Goal: Task Accomplishment & Management: Complete application form

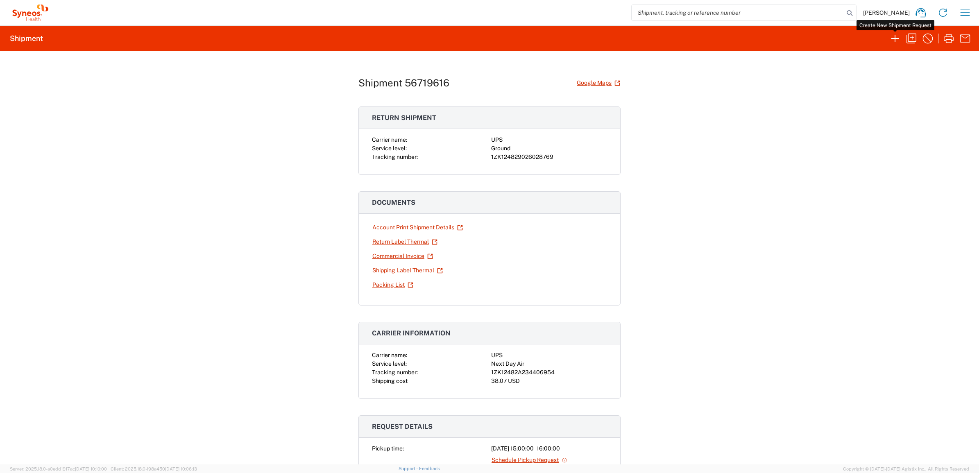
click at [889, 40] on icon "button" at bounding box center [894, 38] width 13 height 13
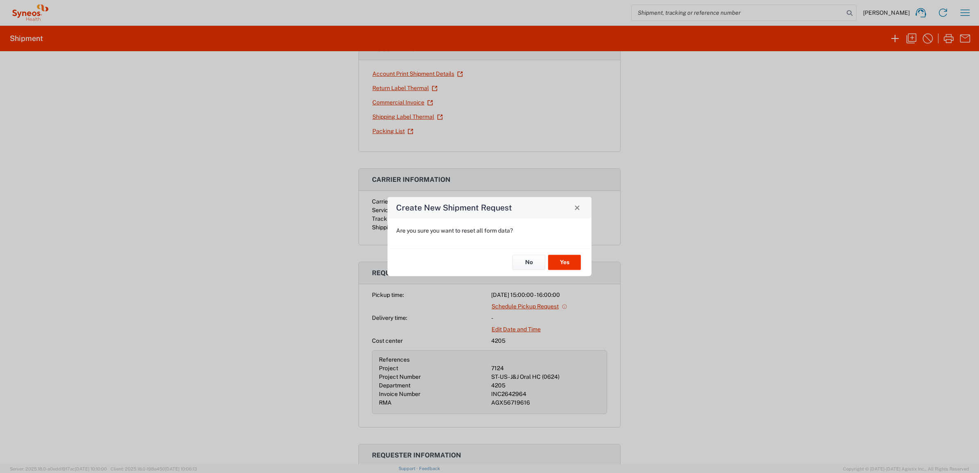
click at [570, 252] on div "No Yes" at bounding box center [489, 262] width 204 height 27
click at [570, 263] on button "Yes" at bounding box center [564, 262] width 33 height 15
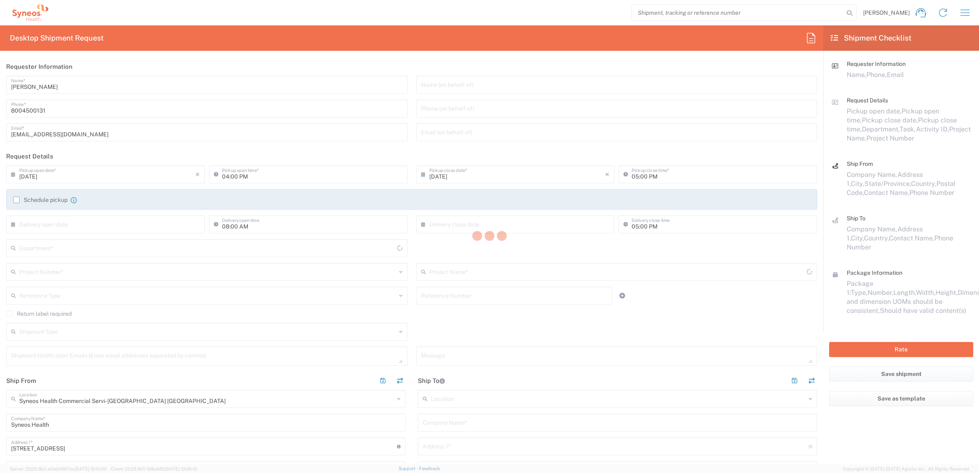
type input "4205"
type input "[US_STATE]"
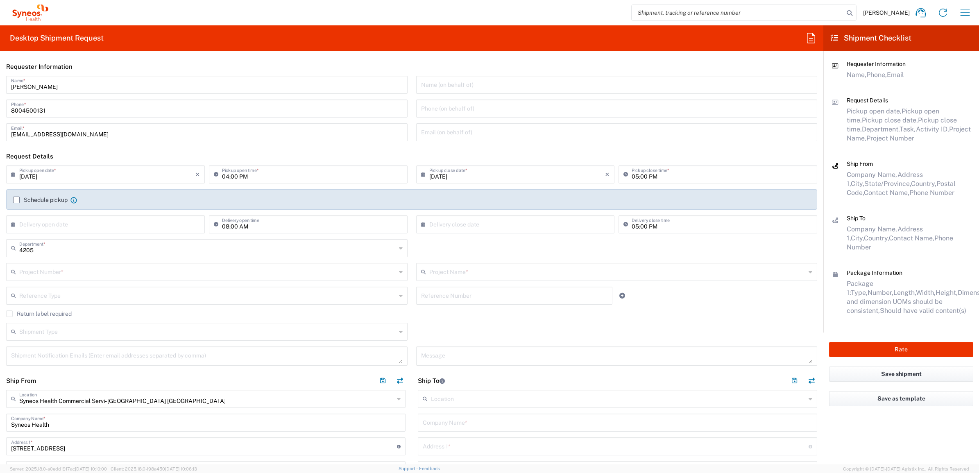
click at [59, 88] on input "[PERSON_NAME]" at bounding box center [206, 84] width 391 height 14
click at [58, 87] on input "[PERSON_NAME]" at bounding box center [206, 84] width 391 height 14
type input "S"
type input "Syneos Deployments"
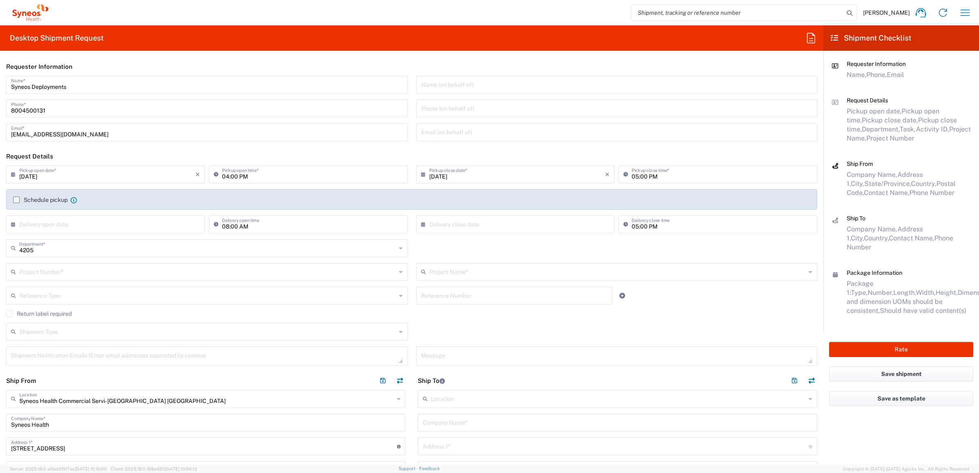
click at [97, 69] on header "Requester Information" at bounding box center [411, 66] width 823 height 18
drag, startPoint x: 86, startPoint y: 85, endPoint x: 11, endPoint y: 74, distance: 76.6
click at [11, 74] on agx-form-section "Requester Information Syneos Deployments Name * [PHONE_NUMBER] Phone * [EMAIL_A…" at bounding box center [411, 102] width 823 height 90
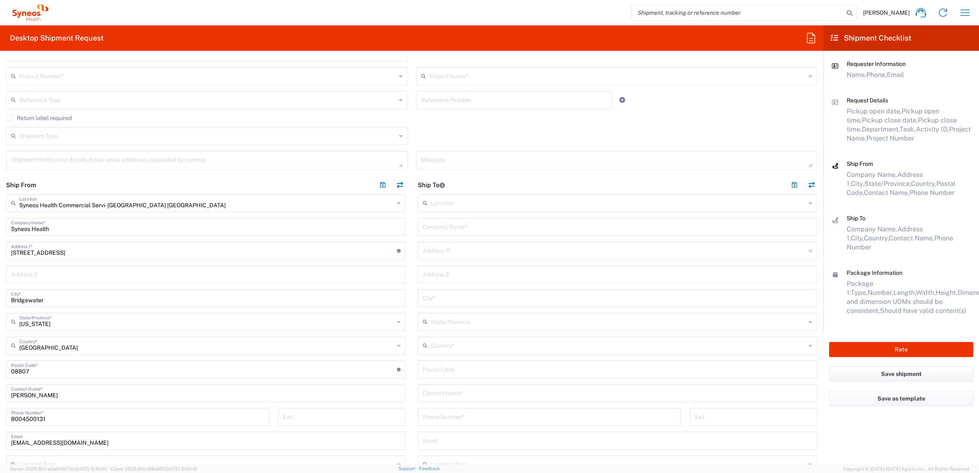
scroll to position [205, 0]
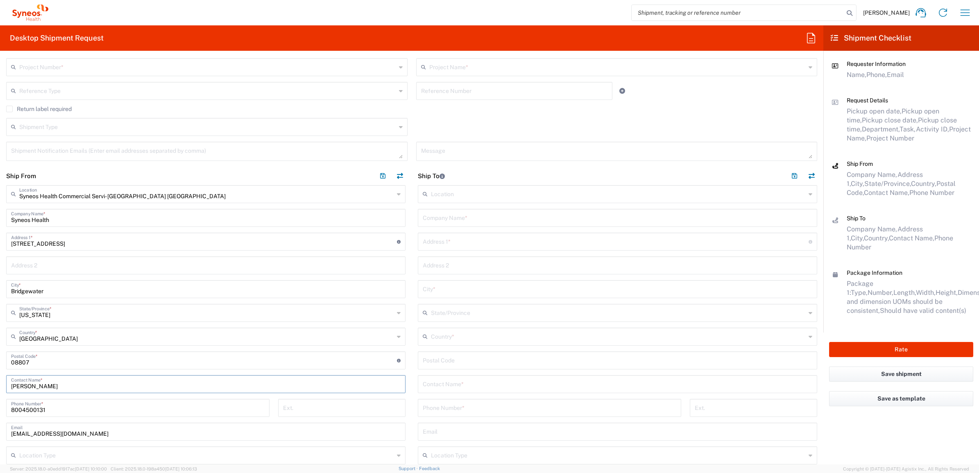
drag, startPoint x: 54, startPoint y: 383, endPoint x: 40, endPoint y: 367, distance: 20.9
click at [0, 369] on html "[PERSON_NAME] Home Shipment estimator Shipment tracking Desktop shipment reques…" at bounding box center [489, 236] width 979 height 473
paste input "Syneos Deployments"
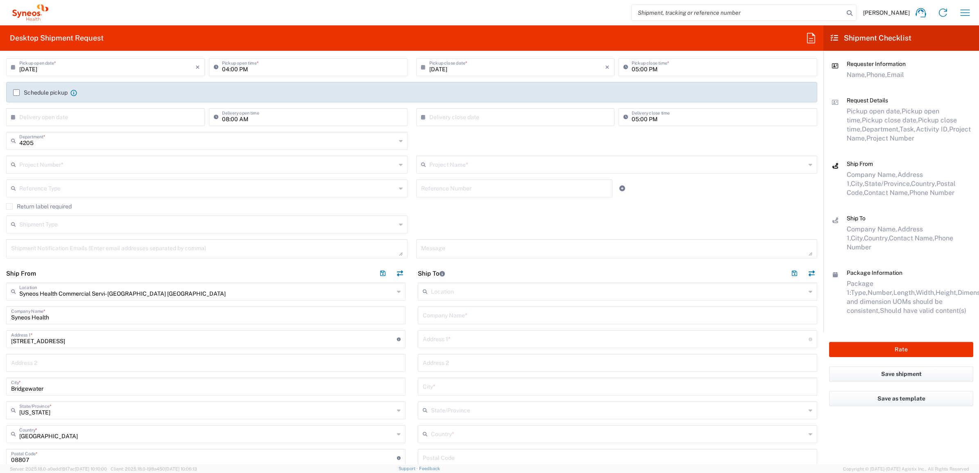
scroll to position [0, 0]
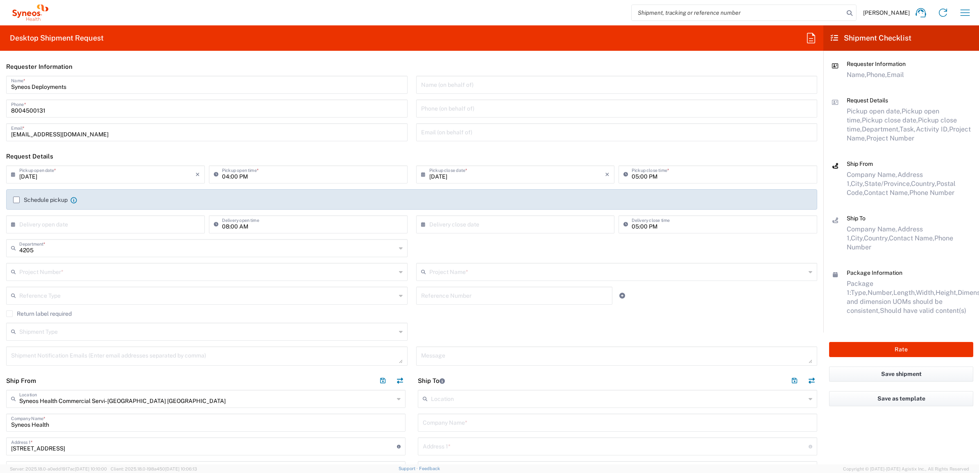
type input "Syneos Deployments"
click at [158, 279] on div "Project Number *" at bounding box center [206, 272] width 401 height 18
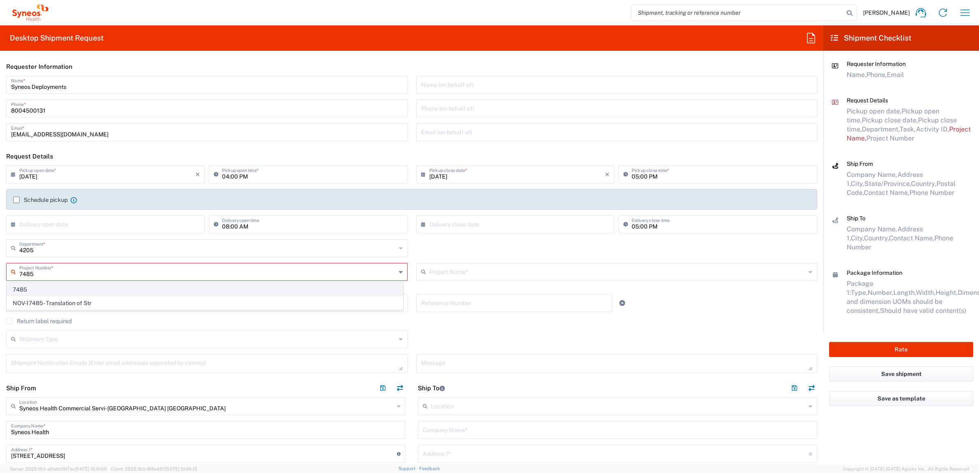
type input "7485"
click at [155, 289] on span "7485" at bounding box center [205, 289] width 396 height 13
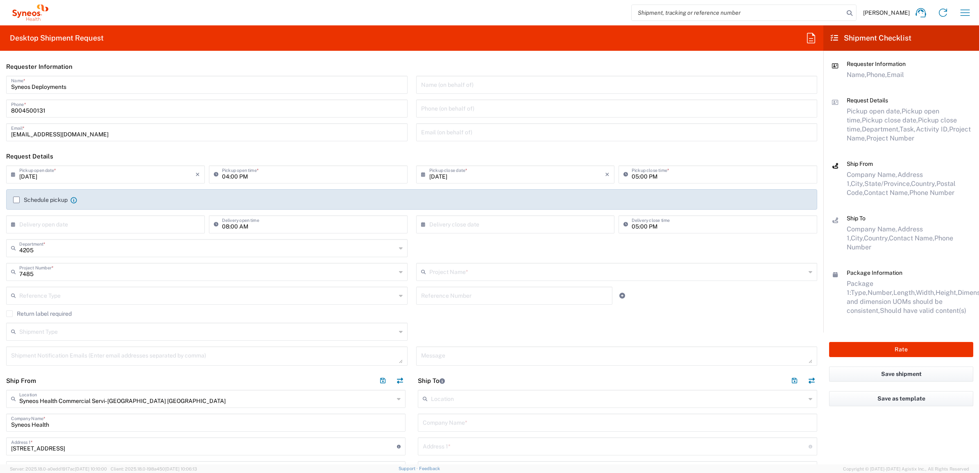
type input "EC-US-Novo Nordisk Tele Tm"
click at [449, 298] on input "text" at bounding box center [514, 295] width 186 height 14
paste input "INC2642700"
type input "INC2642700"
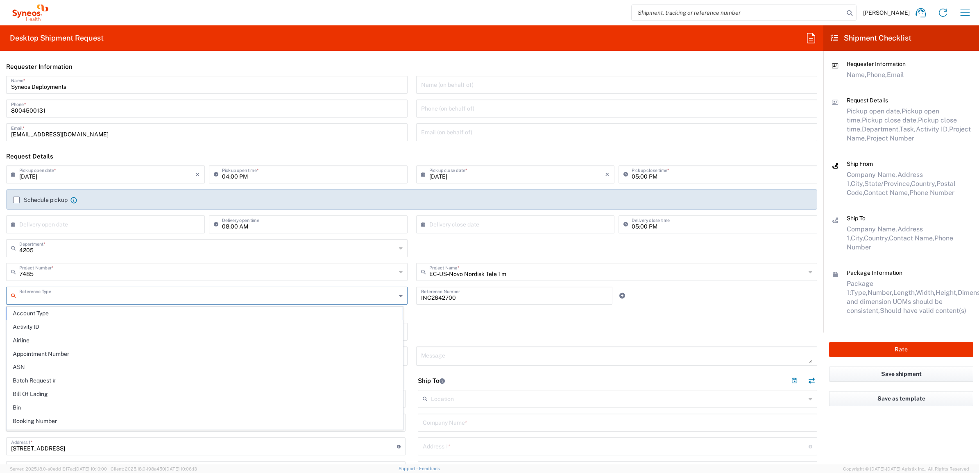
click at [298, 297] on input "text" at bounding box center [207, 295] width 377 height 14
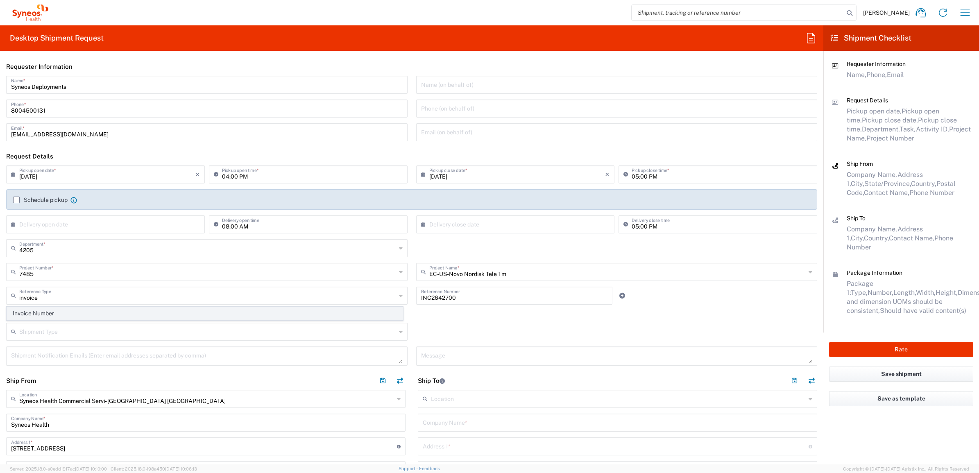
click at [277, 309] on span "Invoice Number" at bounding box center [205, 313] width 396 height 13
type input "Invoice Number"
click at [412, 308] on div "INC2642700 Reference Number" at bounding box center [514, 299] width 205 height 24
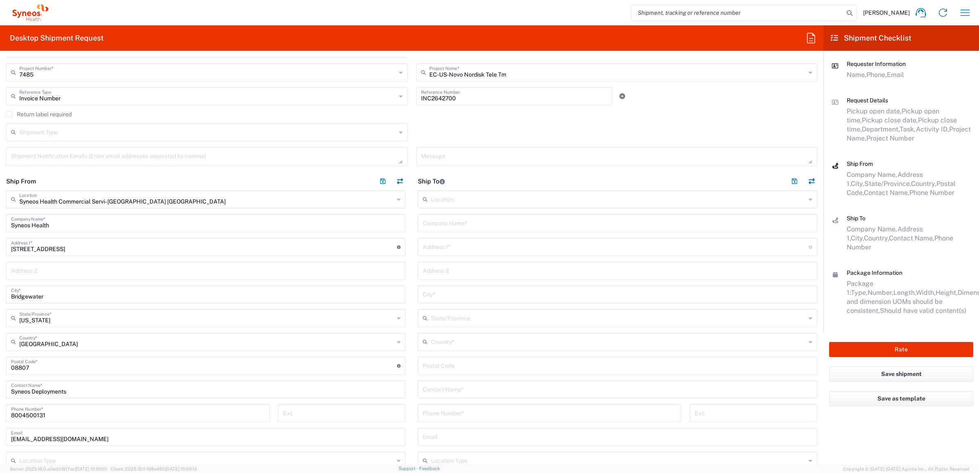
scroll to position [205, 0]
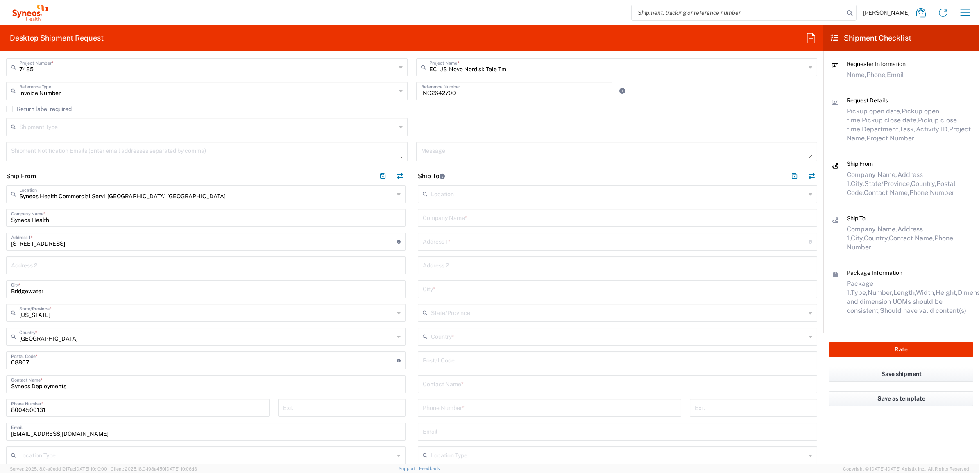
drag, startPoint x: 445, startPoint y: 211, endPoint x: 452, endPoint y: 213, distance: 7.6
click at [445, 211] on input "text" at bounding box center [617, 217] width 389 height 14
paste input "[PERSON_NAME]"
type input "[PERSON_NAME]"
click at [455, 383] on input "text" at bounding box center [617, 383] width 389 height 14
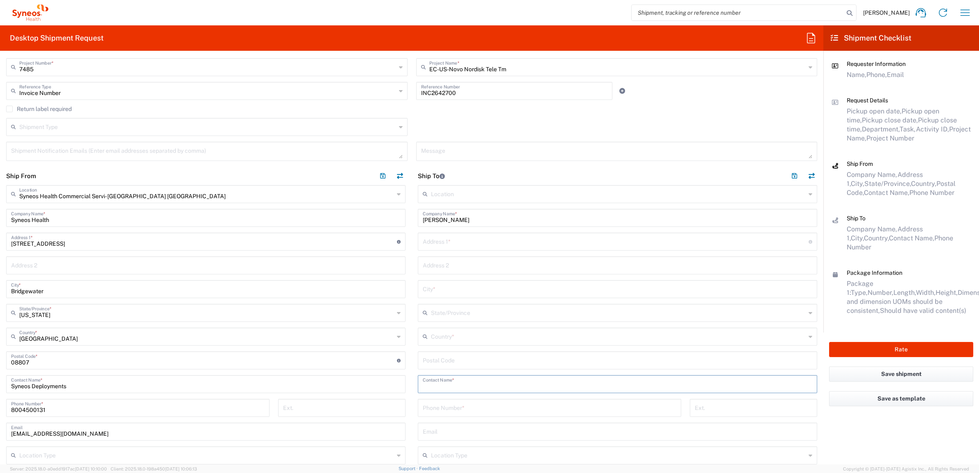
paste input "[PERSON_NAME]"
type input "[PERSON_NAME]"
drag, startPoint x: 443, startPoint y: 231, endPoint x: 447, endPoint y: 243, distance: 12.9
click at [443, 231] on div "Location [PERSON_NAME] LLC-[GEOGRAPHIC_DATA] [GEOGRAPHIC_DATA] [GEOGRAPHIC_DATA…" at bounding box center [617, 355] width 399 height 340
click at [448, 243] on input "text" at bounding box center [616, 241] width 386 height 14
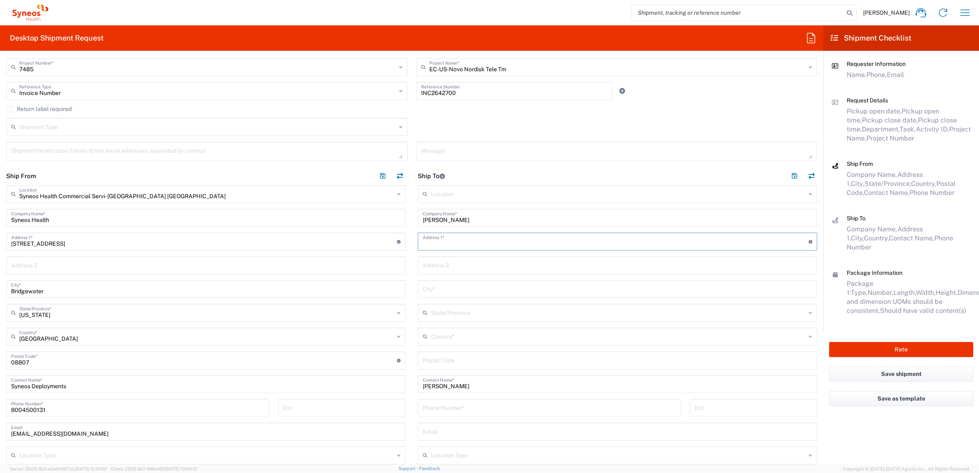
paste input "29235 [GEOGRAPHIC_DATA]"
type input "29235 [GEOGRAPHIC_DATA]"
click at [452, 399] on div "Phone Number *" at bounding box center [549, 408] width 263 height 18
click at [448, 407] on input "tel" at bounding box center [549, 407] width 253 height 14
paste input "[PHONE_NUMBER]"
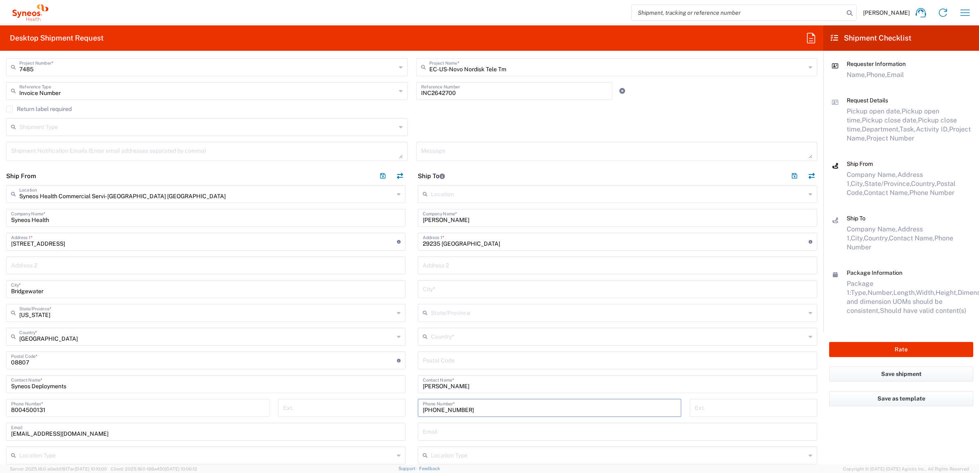
type input "[PHONE_NUMBER]"
click at [435, 357] on input "undefined" at bounding box center [617, 360] width 389 height 14
click at [439, 362] on input "undefined" at bounding box center [617, 360] width 389 height 14
paste input "48334"
type input "48334"
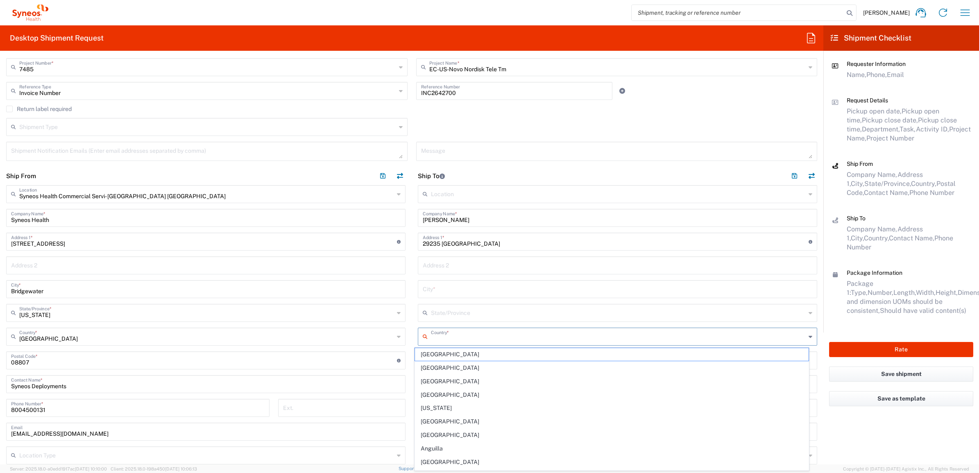
click at [431, 331] on input "text" at bounding box center [618, 336] width 375 height 14
click at [436, 382] on span "[GEOGRAPHIC_DATA]" at bounding box center [612, 381] width 394 height 13
type input "[GEOGRAPHIC_DATA]"
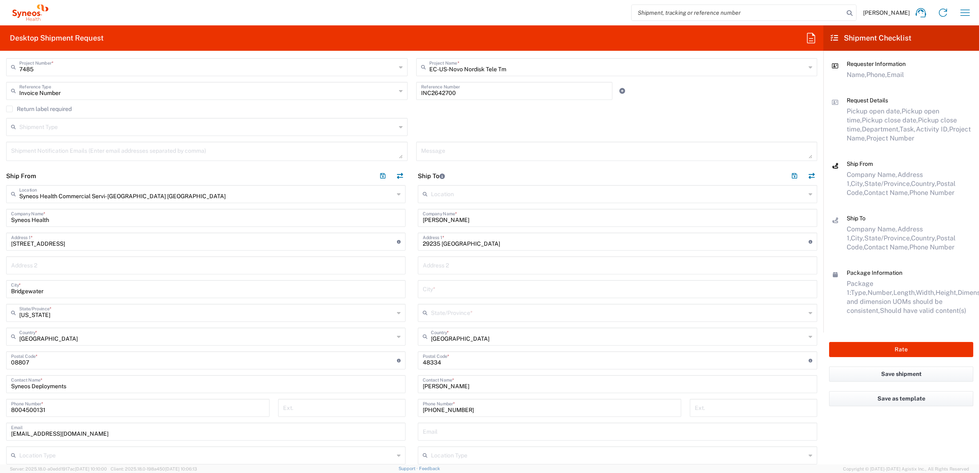
click at [455, 314] on input "text" at bounding box center [618, 312] width 375 height 14
drag, startPoint x: 439, startPoint y: 332, endPoint x: 435, endPoint y: 330, distance: 4.2
click at [439, 332] on span "[US_STATE]" at bounding box center [612, 330] width 394 height 13
type input "[US_STATE]"
click at [443, 287] on input "text" at bounding box center [617, 288] width 389 height 14
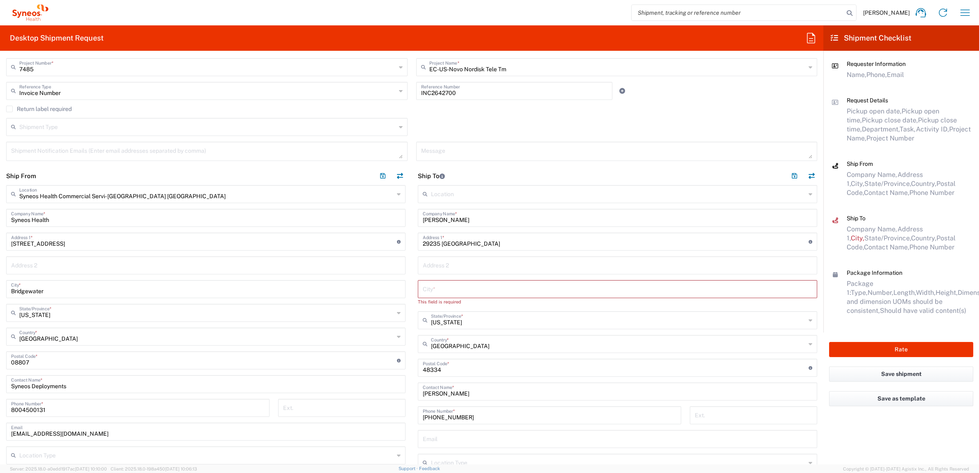
click at [438, 294] on input "text" at bounding box center [617, 288] width 389 height 14
paste input "[GEOGRAPHIC_DATA]"
type input "[GEOGRAPHIC_DATA]"
click at [412, 299] on main "Location [PERSON_NAME] LLC-[GEOGRAPHIC_DATA] [GEOGRAPHIC_DATA] [GEOGRAPHIC_DATA…" at bounding box center [618, 355] width 412 height 340
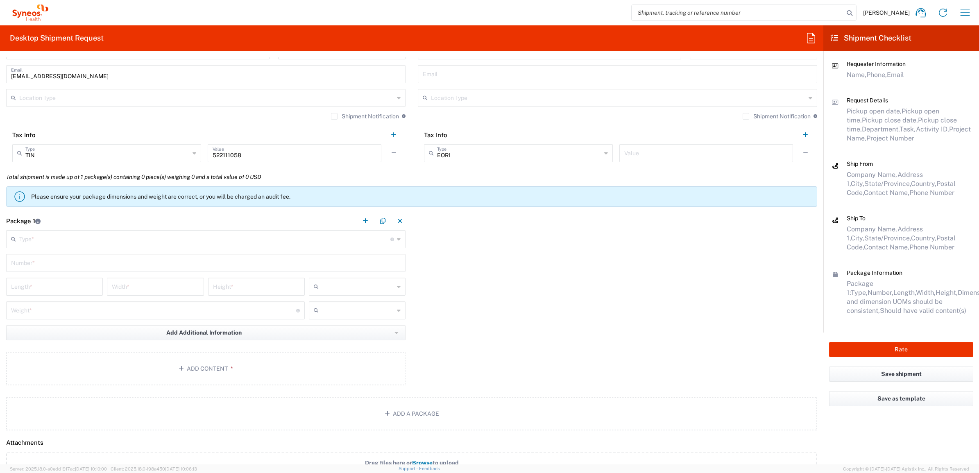
scroll to position [563, 0]
click at [50, 246] on div "Type * Material used to package goods" at bounding box center [205, 238] width 399 height 18
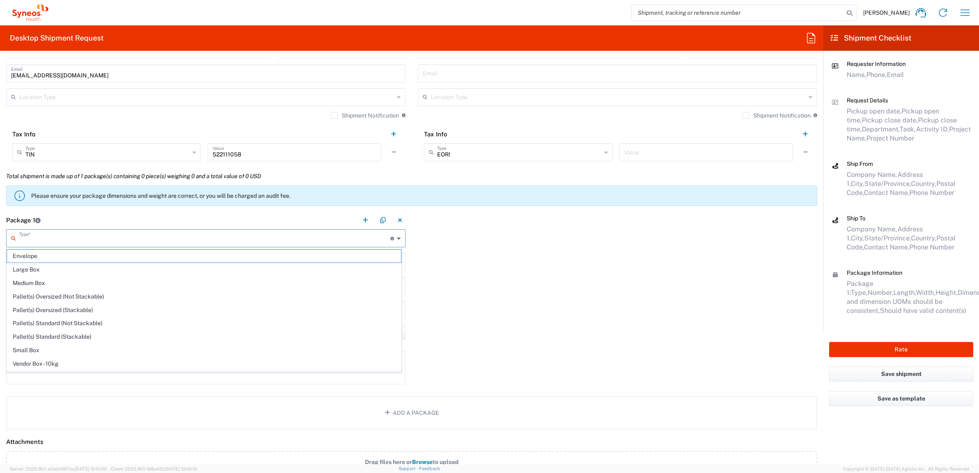
scroll to position [27, 0]
click at [54, 363] on span "Your Packaging" at bounding box center [204, 365] width 394 height 13
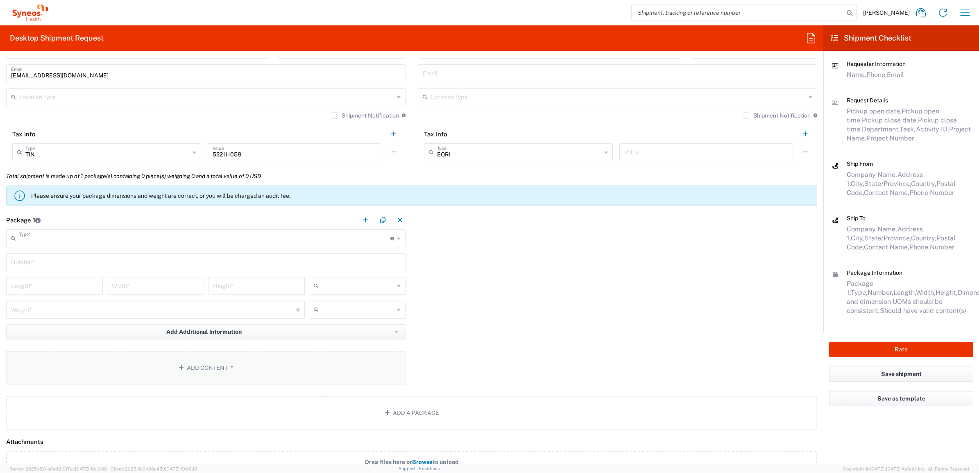
type input "Your Packaging"
click at [41, 259] on input "text" at bounding box center [205, 261] width 389 height 14
type input "1"
click at [55, 289] on input "number" at bounding box center [54, 285] width 87 height 14
type input "28"
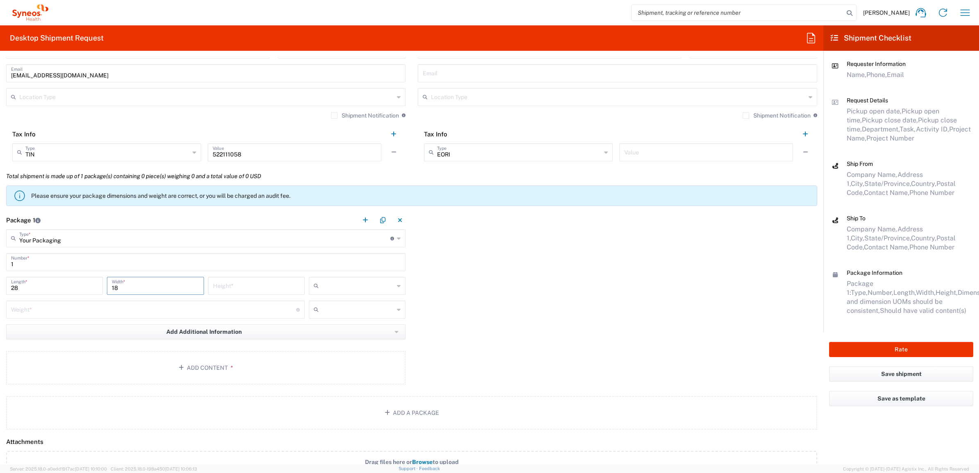
type input "18"
type input "13"
click at [389, 279] on input "text" at bounding box center [358, 285] width 72 height 13
click at [352, 330] on span "in" at bounding box center [354, 330] width 94 height 13
type input "in"
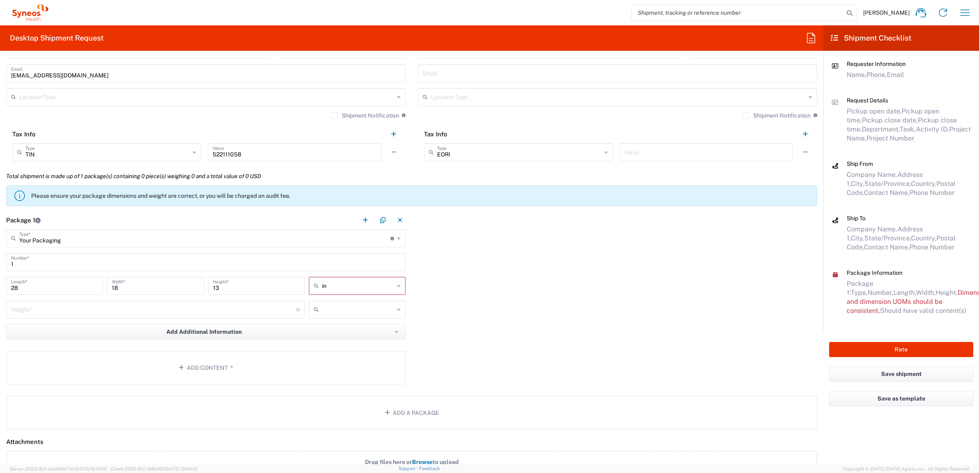
click at [197, 314] on input "number" at bounding box center [153, 309] width 285 height 14
type input "15"
click at [332, 308] on input "text" at bounding box center [358, 309] width 72 height 13
click at [328, 338] on span "lbs" at bounding box center [354, 341] width 94 height 13
type input "lbs"
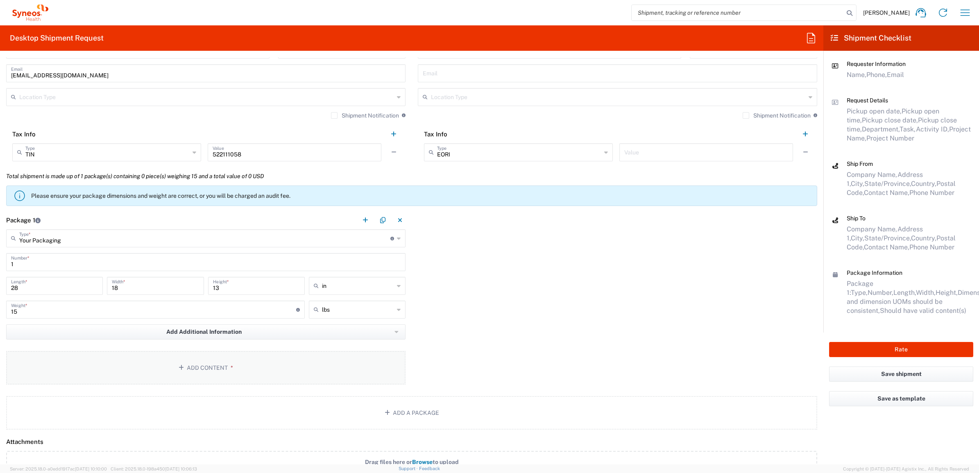
click at [246, 362] on button "Add Content *" at bounding box center [205, 368] width 399 height 34
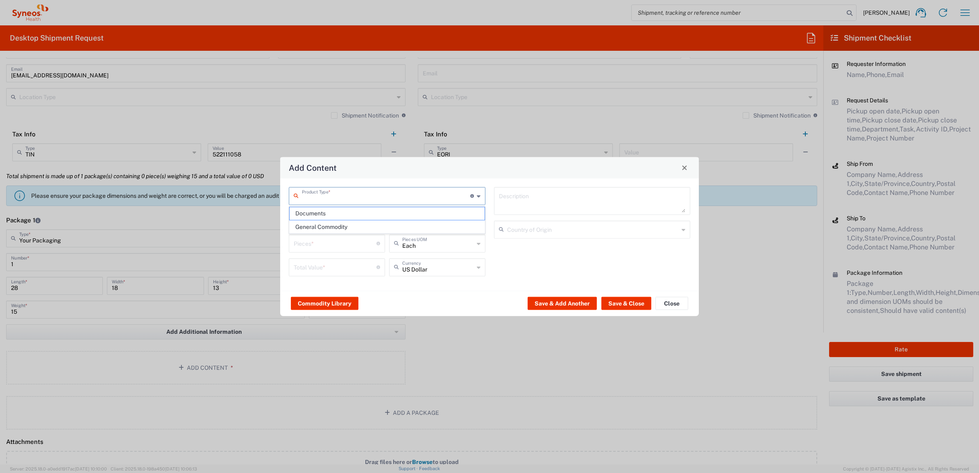
click at [337, 197] on input "text" at bounding box center [386, 195] width 168 height 14
click at [339, 226] on span "General Commodity" at bounding box center [386, 227] width 194 height 13
type input "General Commodity"
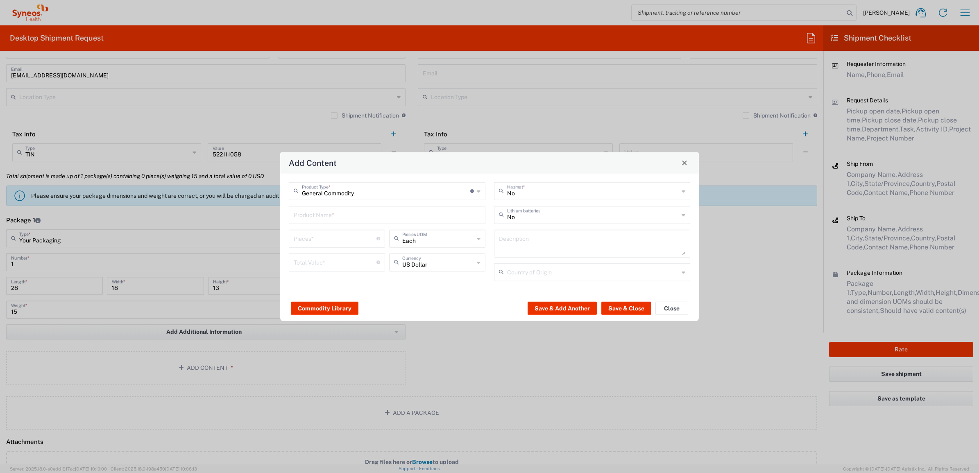
click at [335, 223] on div "Product Name *" at bounding box center [387, 215] width 197 height 18
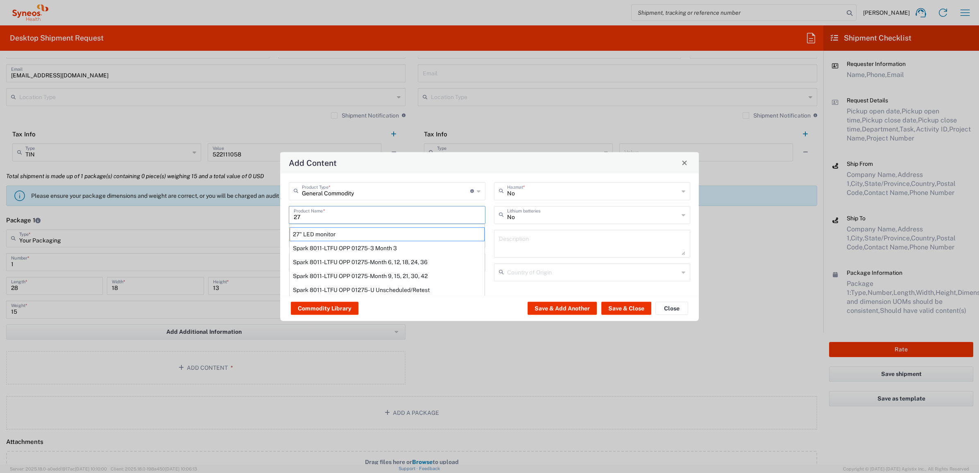
click at [341, 234] on div "27" LED monitor" at bounding box center [386, 234] width 195 height 14
type input "27" LED monitor"
type input "1"
type textarea "27" LED monitor"
type input "[GEOGRAPHIC_DATA]"
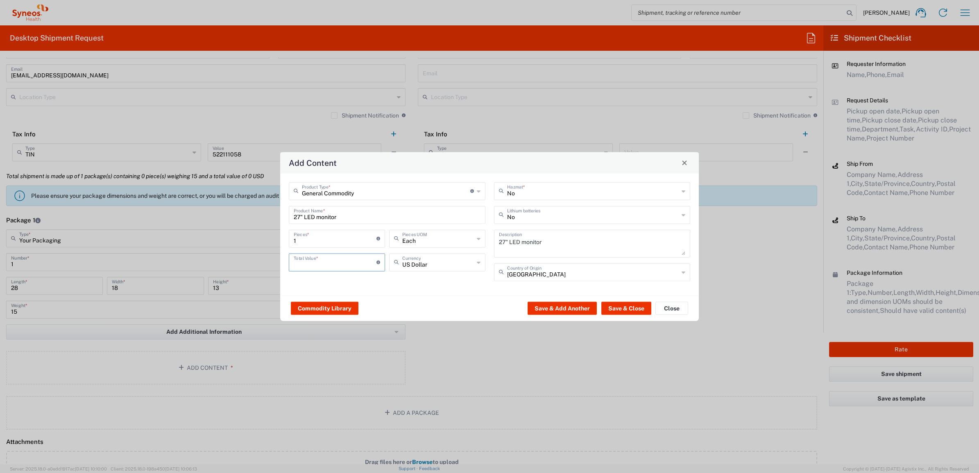
click at [342, 260] on input "number" at bounding box center [335, 261] width 83 height 14
type input "500"
click at [627, 313] on button "Save & Close" at bounding box center [626, 308] width 50 height 13
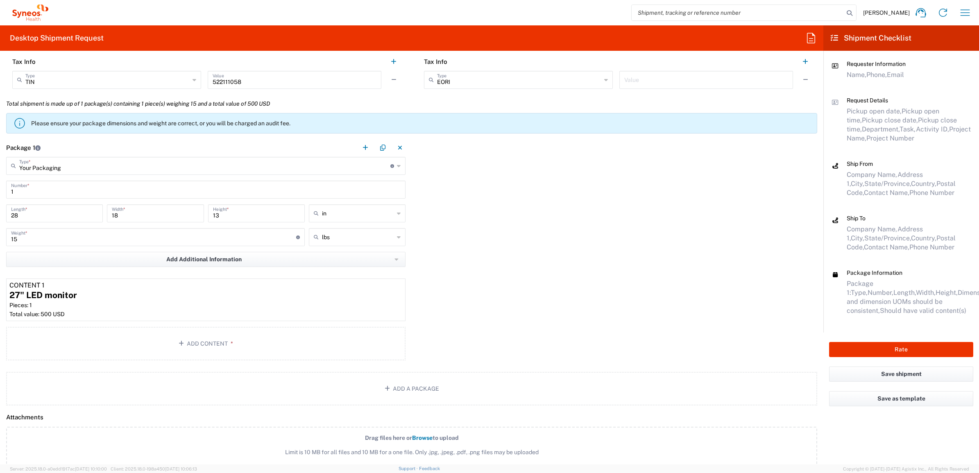
scroll to position [768, 0]
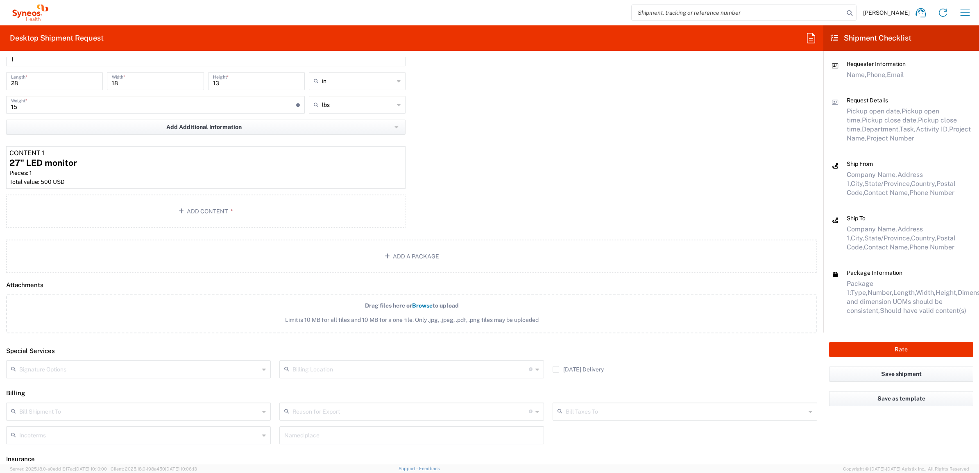
click at [54, 367] on input "text" at bounding box center [139, 369] width 240 height 14
click at [56, 384] on span "Adult Signature Required" at bounding box center [137, 386] width 260 height 13
type input "Adult Signature Required"
drag, startPoint x: 433, startPoint y: 154, endPoint x: 470, endPoint y: 181, distance: 45.8
click at [434, 155] on div "Package 1 Your Packaging Type * Material used to package goods Envelope Large B…" at bounding box center [411, 118] width 823 height 225
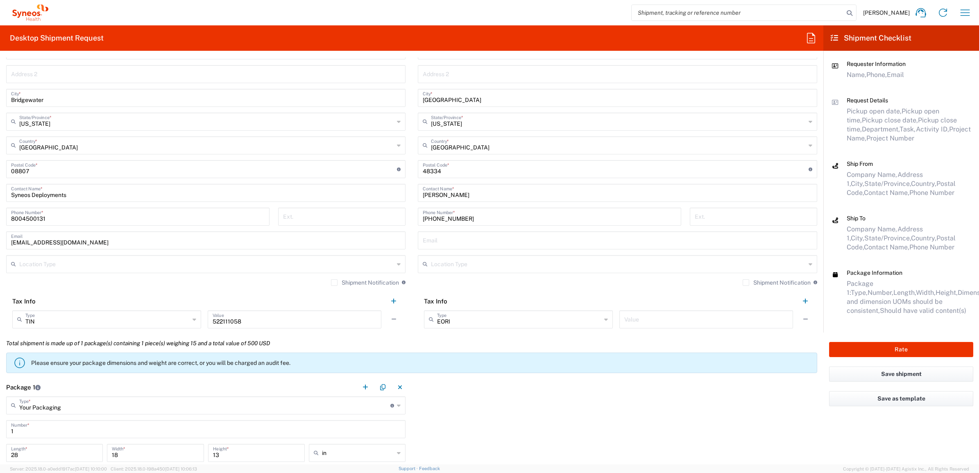
scroll to position [512, 0]
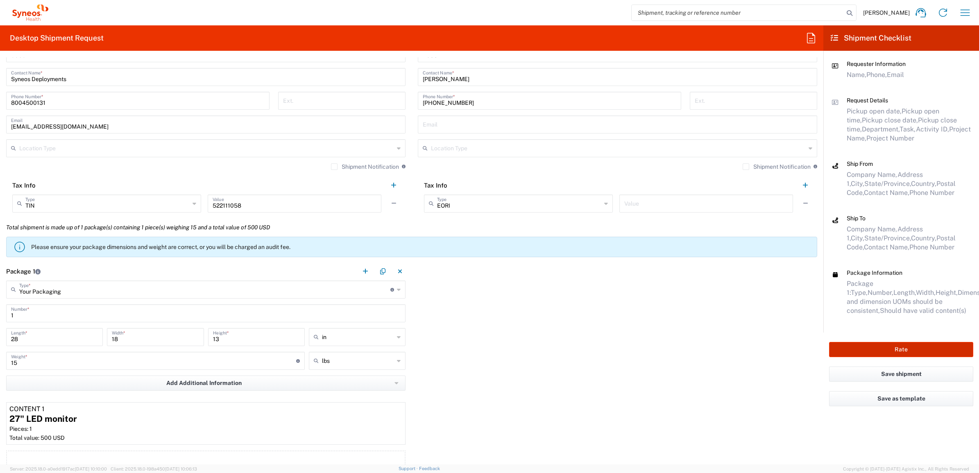
click at [847, 347] on button "Rate" at bounding box center [901, 349] width 144 height 15
type input "7485"
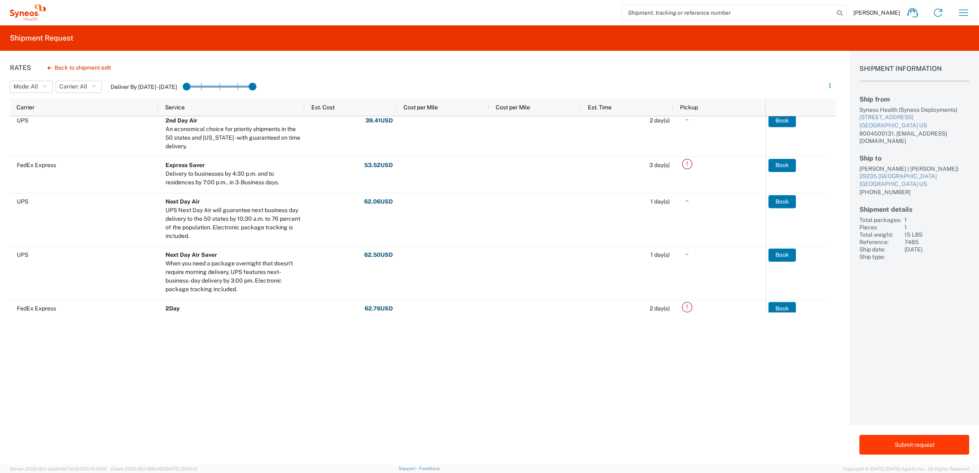
click at [890, 450] on button "Submit request" at bounding box center [914, 445] width 110 height 20
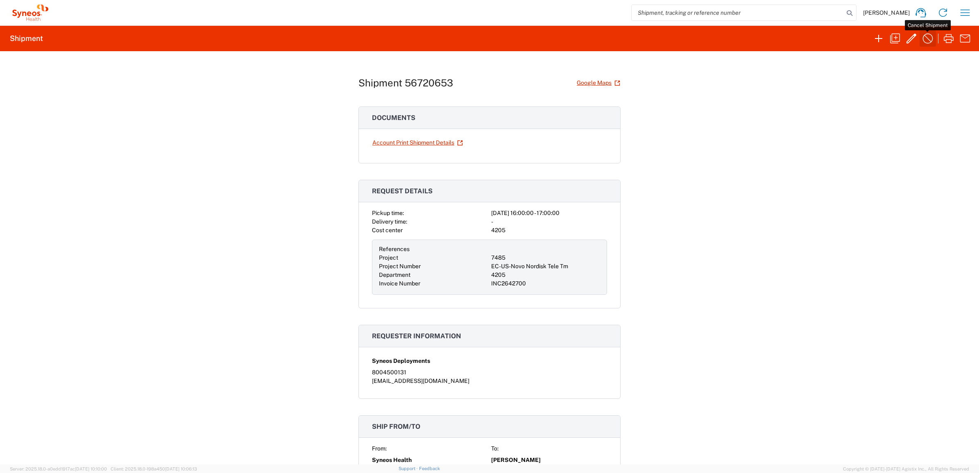
click at [930, 39] on icon "button" at bounding box center [927, 38] width 13 height 13
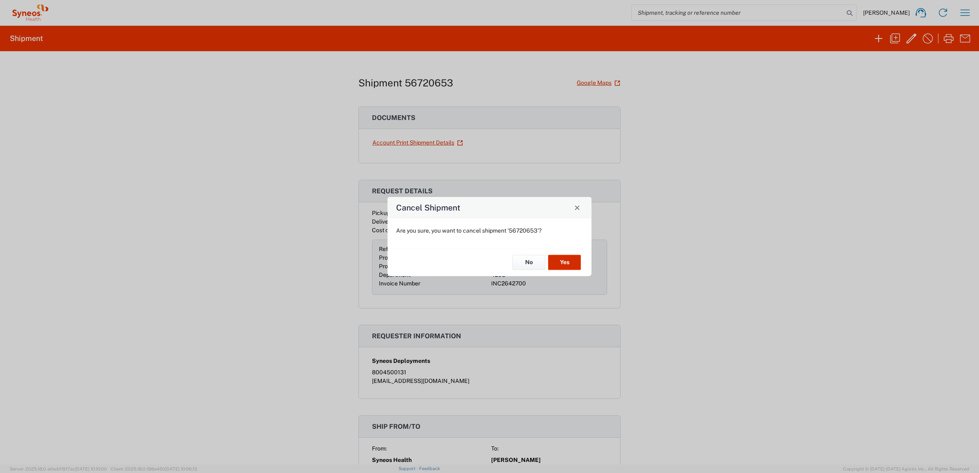
click at [569, 261] on button "Yes" at bounding box center [564, 262] width 33 height 15
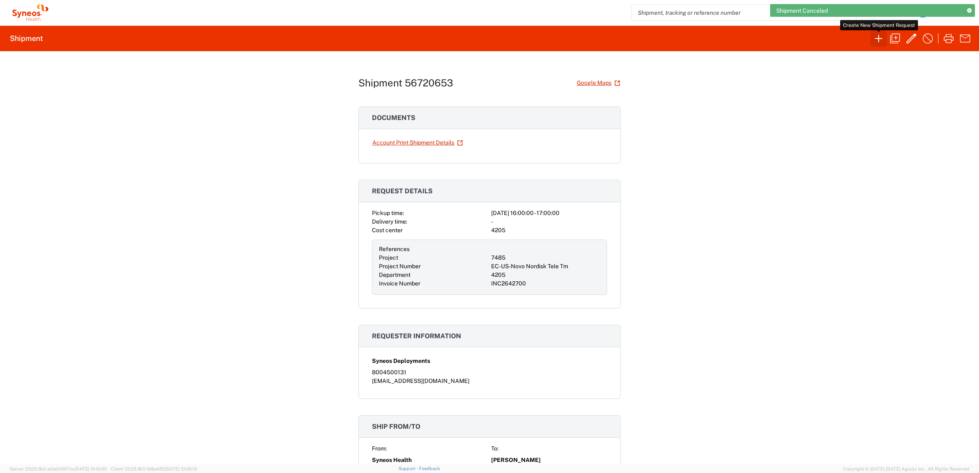
click at [877, 35] on icon "button" at bounding box center [878, 38] width 13 height 13
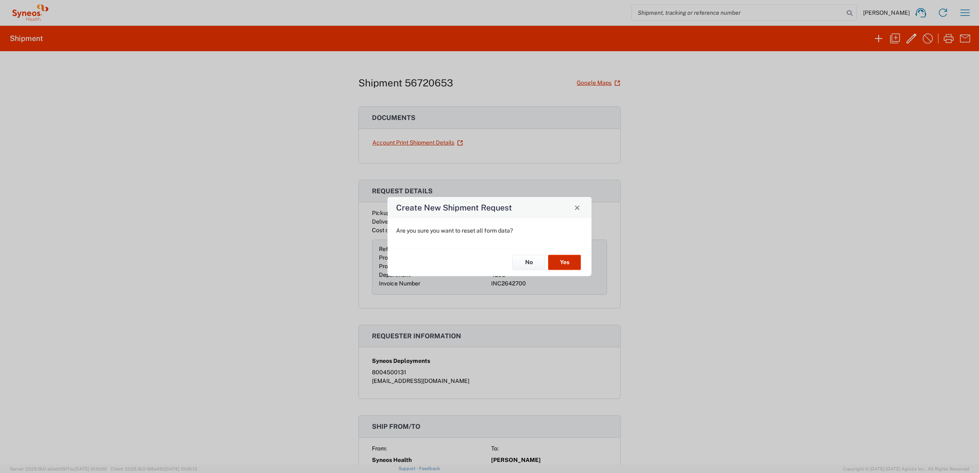
click at [570, 259] on button "Yes" at bounding box center [564, 262] width 33 height 15
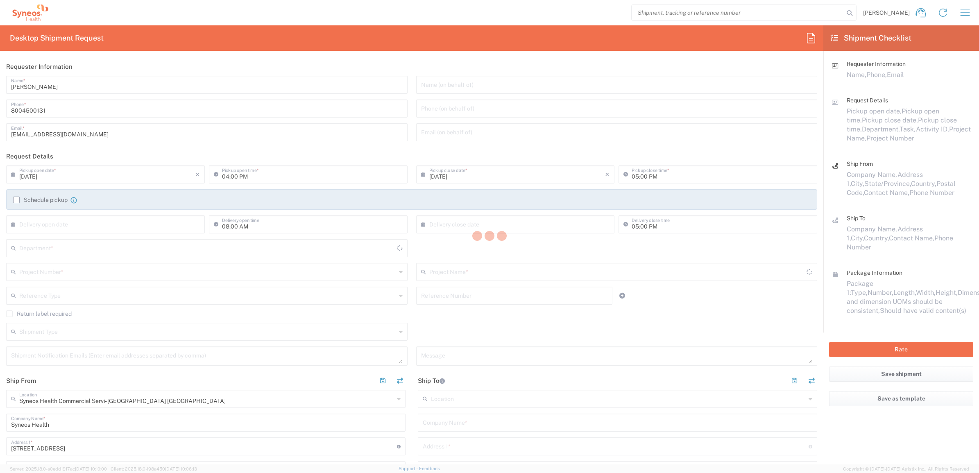
type input "4205"
type input "[US_STATE]"
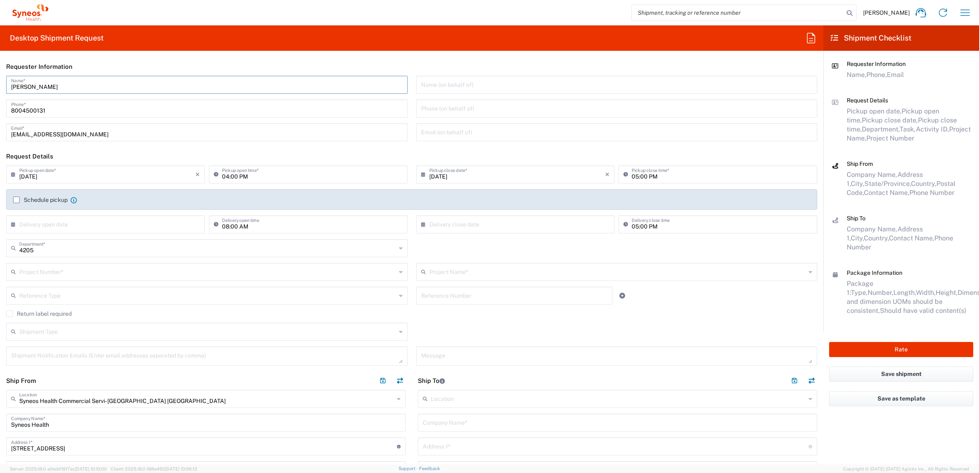
click at [59, 84] on input "[PERSON_NAME]" at bounding box center [206, 84] width 391 height 14
type input "Syneos Deployments"
click at [83, 70] on header "Requester Information" at bounding box center [411, 66] width 823 height 18
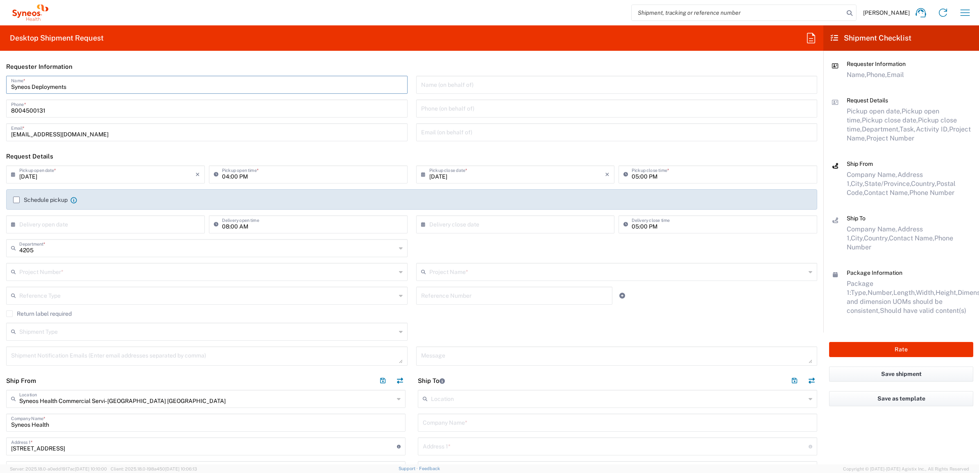
drag, startPoint x: 74, startPoint y: 88, endPoint x: 9, endPoint y: 79, distance: 65.7
click at [9, 79] on div "Syneos Deployments Name *" at bounding box center [206, 85] width 401 height 18
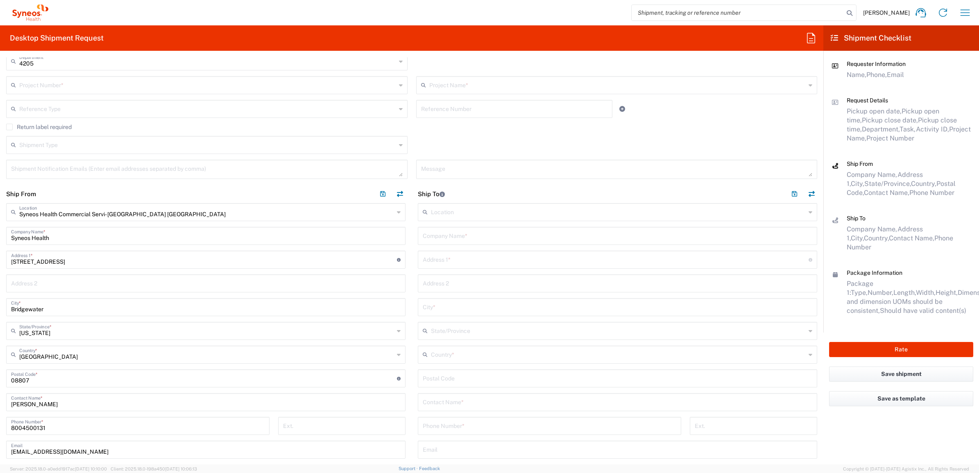
scroll to position [205, 0]
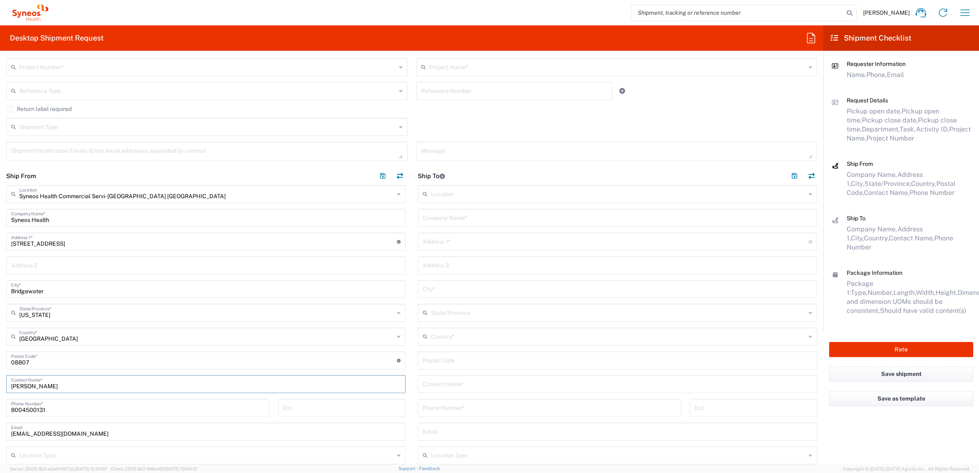
drag, startPoint x: 68, startPoint y: 387, endPoint x: 8, endPoint y: 386, distance: 60.2
click at [8, 386] on div "[PERSON_NAME] Contact Name *" at bounding box center [205, 384] width 399 height 18
paste input "Syneos Deployments"
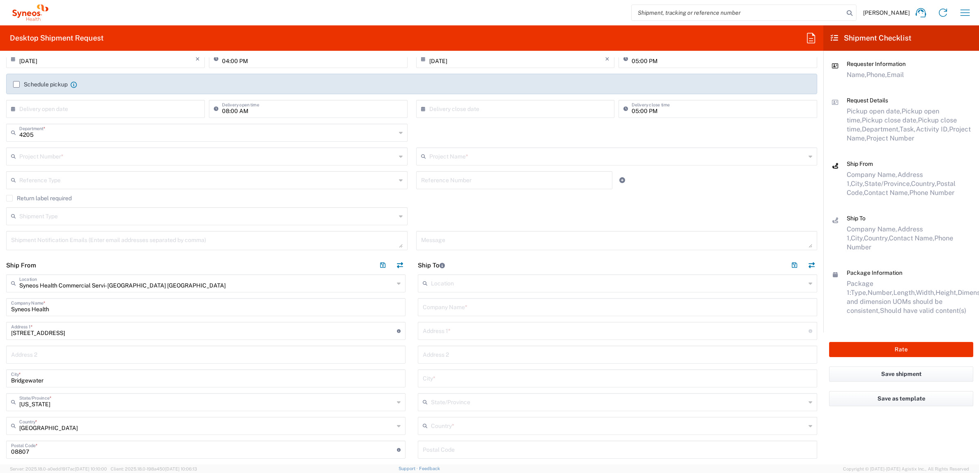
scroll to position [0, 0]
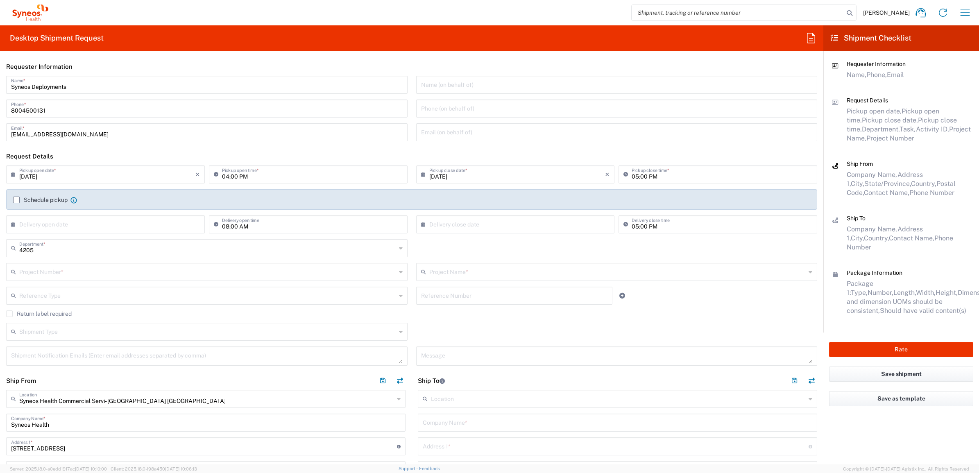
type input "Syneos Deployments"
click at [305, 275] on input "text" at bounding box center [207, 271] width 377 height 14
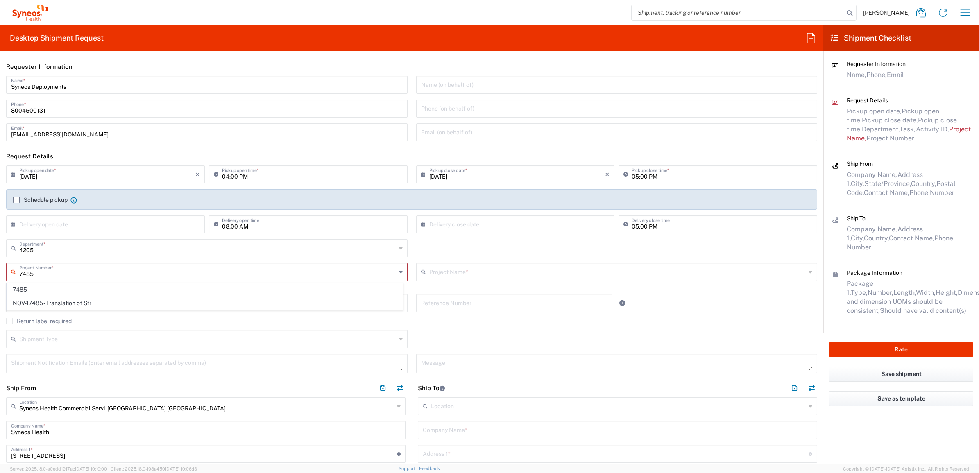
type input "7485"
click at [59, 280] on agx-dropdown-control "7485 Project Number * 7485 NOV-17485 - Translation of Str This field is required" at bounding box center [206, 275] width 401 height 25
drag, startPoint x: 59, startPoint y: 280, endPoint x: 154, endPoint y: 267, distance: 96.7
click at [154, 267] on input "text" at bounding box center [207, 271] width 377 height 14
click at [164, 269] on input "text" at bounding box center [207, 271] width 377 height 14
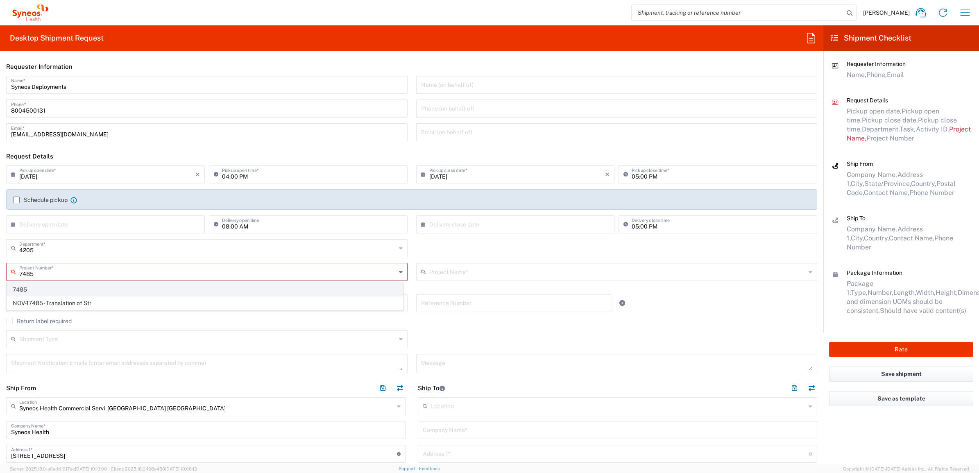
type input "7485"
click at [111, 294] on span "7485" at bounding box center [205, 289] width 396 height 13
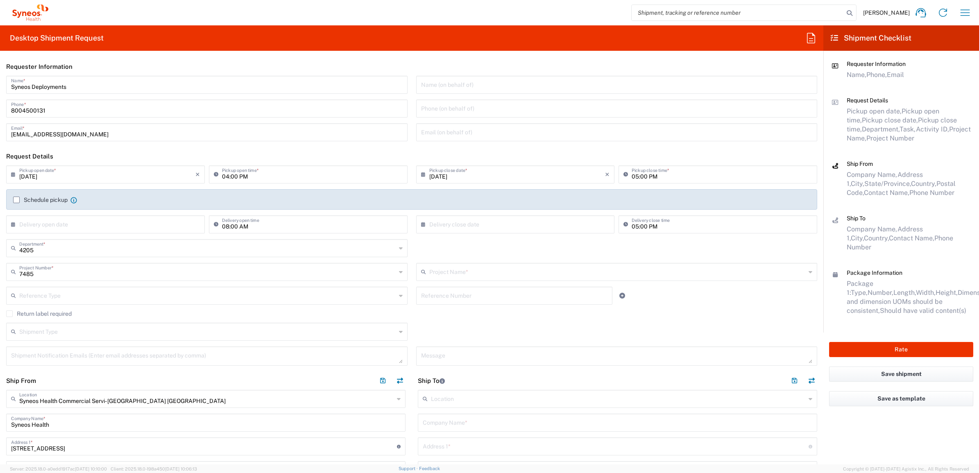
type input "EC-US-Novo Nordisk Tele Tm"
click at [436, 296] on input "text" at bounding box center [514, 295] width 186 height 14
paste input "INC2642700"
type input "INC2642700"
click at [200, 297] on input "text" at bounding box center [207, 295] width 377 height 14
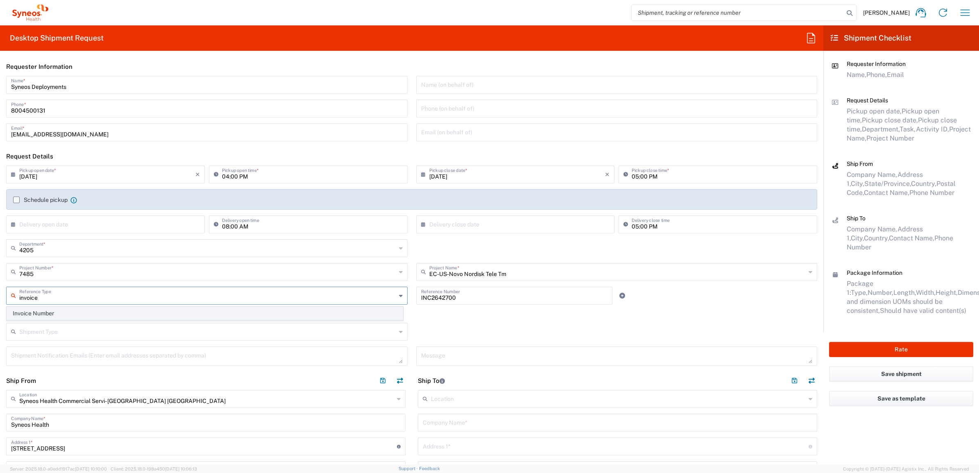
click at [163, 310] on span "Invoice Number" at bounding box center [205, 313] width 396 height 13
type input "Invoice Number"
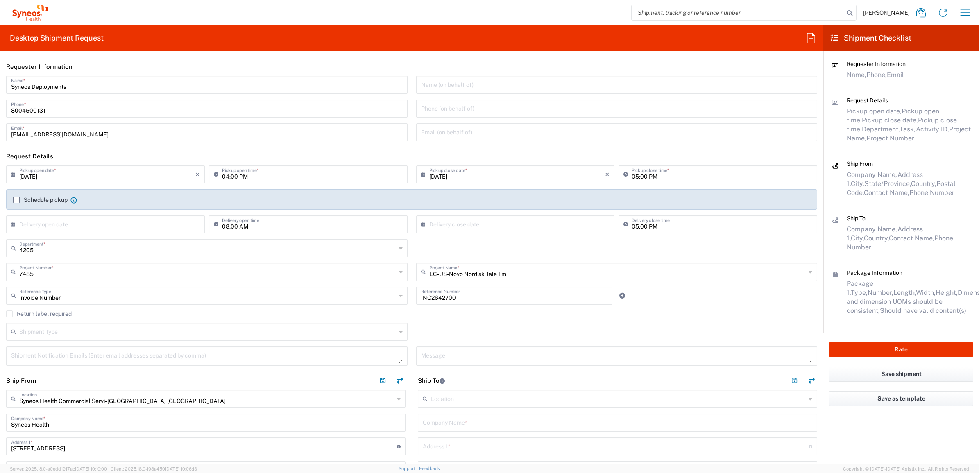
click at [416, 321] on div "Return label required" at bounding box center [411, 316] width 811 height 12
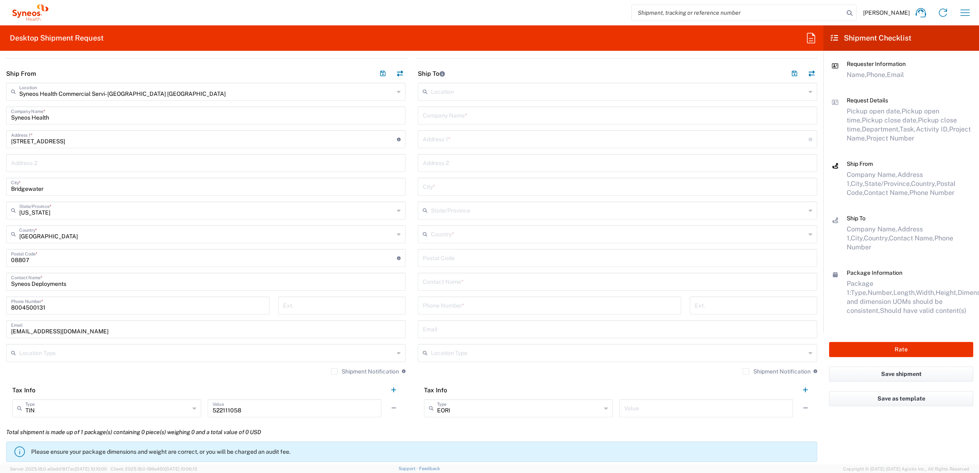
scroll to position [205, 0]
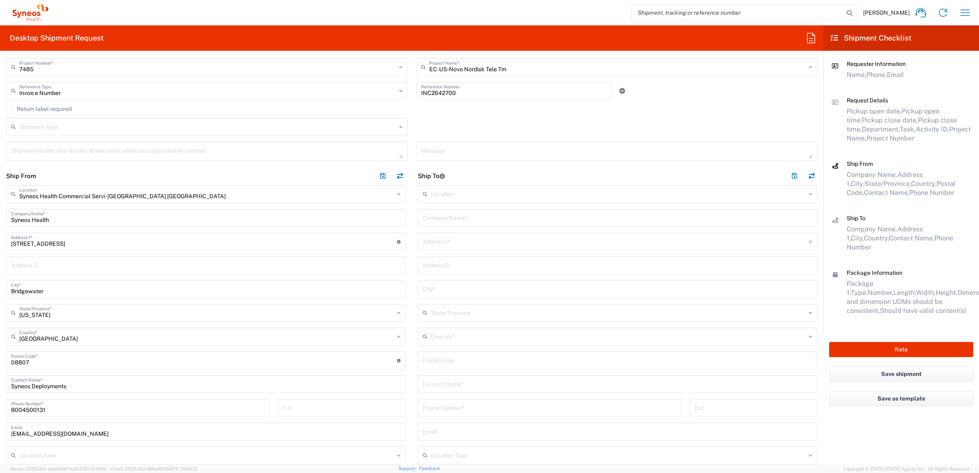
click at [459, 225] on div "Location [PERSON_NAME] LLC-[GEOGRAPHIC_DATA] [GEOGRAPHIC_DATA] [GEOGRAPHIC_DATA…" at bounding box center [617, 355] width 399 height 340
click at [467, 217] on input "text" at bounding box center [617, 217] width 389 height 14
paste input "[PERSON_NAME]"
type input "[PERSON_NAME]"
click at [459, 382] on input "text" at bounding box center [617, 383] width 389 height 14
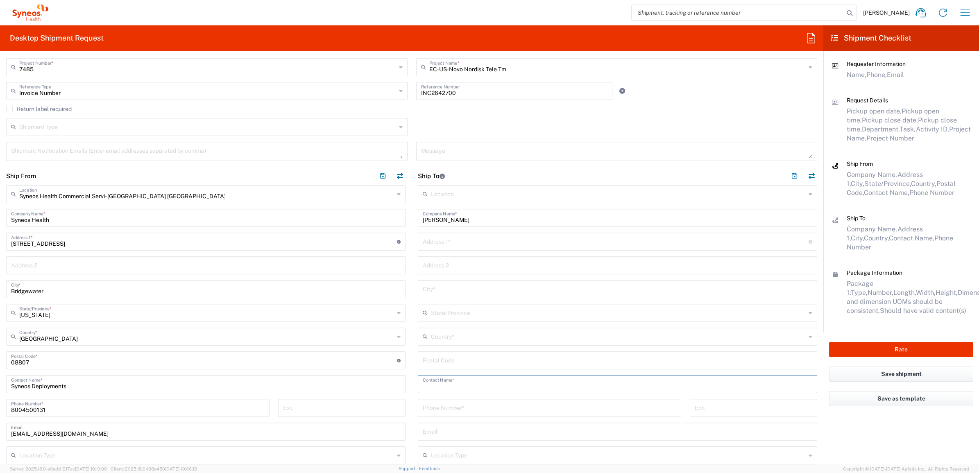
paste input "[PERSON_NAME]"
type input "[PERSON_NAME]"
click at [445, 240] on input "text" at bounding box center [616, 241] width 386 height 14
paste input "29235 [GEOGRAPHIC_DATA]"
type input "29235 [GEOGRAPHIC_DATA]"
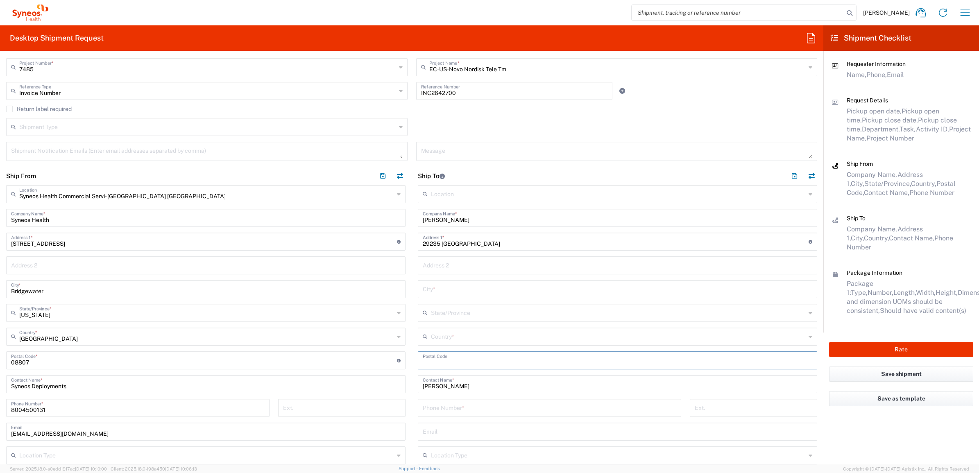
click at [435, 359] on input "undefined" at bounding box center [617, 360] width 389 height 14
paste input "48334"
type input "48334"
drag, startPoint x: 430, startPoint y: 413, endPoint x: 442, endPoint y: 410, distance: 12.1
click at [430, 413] on input "tel" at bounding box center [549, 407] width 253 height 14
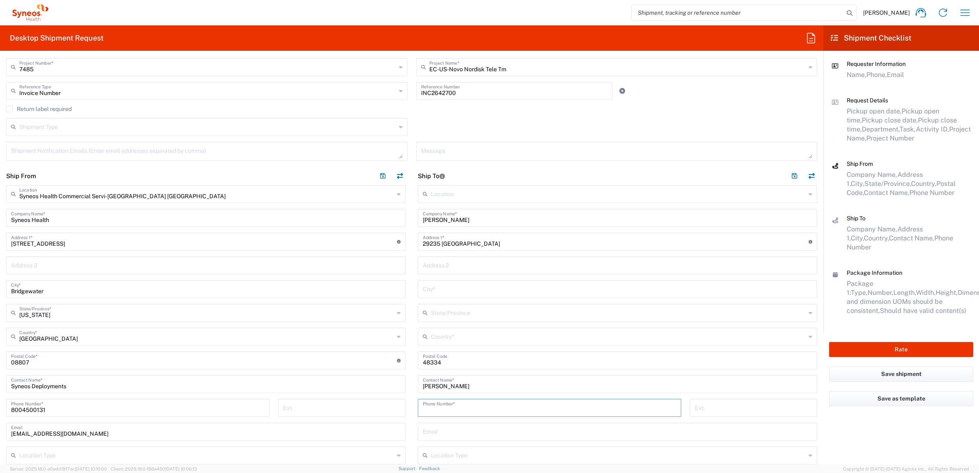
paste input "[PHONE_NUMBER]"
type input "[PHONE_NUMBER]"
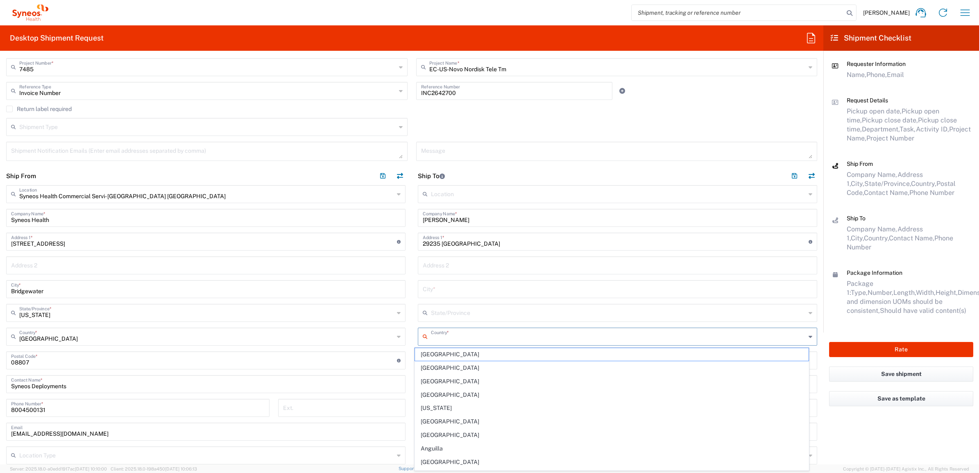
click at [433, 332] on input "text" at bounding box center [618, 336] width 375 height 14
click at [432, 379] on span "[GEOGRAPHIC_DATA]" at bounding box center [612, 381] width 394 height 13
type input "[GEOGRAPHIC_DATA]"
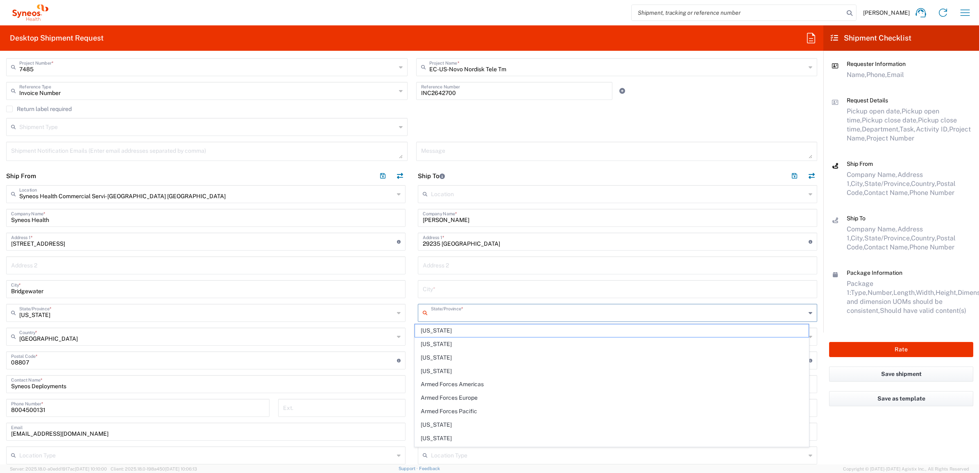
click at [451, 308] on input "text" at bounding box center [618, 312] width 375 height 14
click at [429, 328] on span "[US_STATE]" at bounding box center [612, 330] width 394 height 13
type input "[US_STATE]"
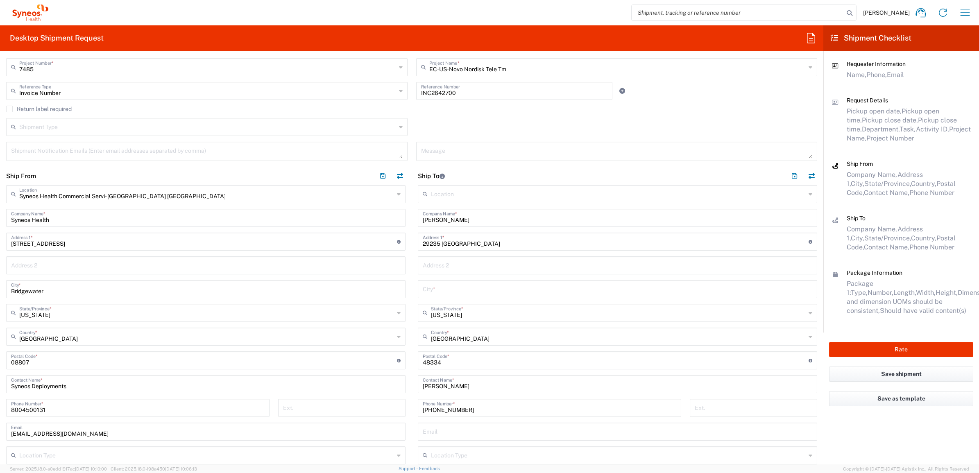
click at [466, 288] on input "text" at bounding box center [617, 288] width 389 height 14
paste input "[GEOGRAPHIC_DATA]"
type input "[GEOGRAPHIC_DATA]"
click at [402, 252] on main "Syneos Health Commercial Servi- [GEOGRAPHIC_DATA] [GEOGRAPHIC_DATA] Location Sy…" at bounding box center [206, 355] width 412 height 340
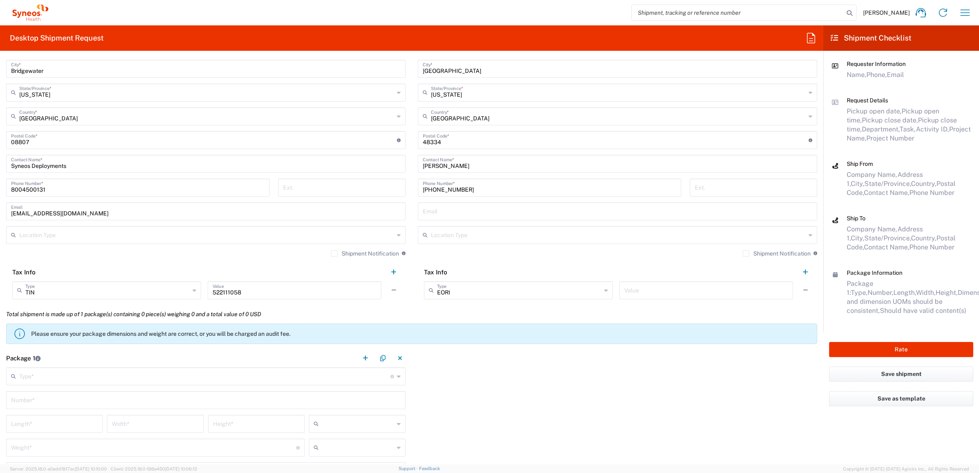
scroll to position [512, 0]
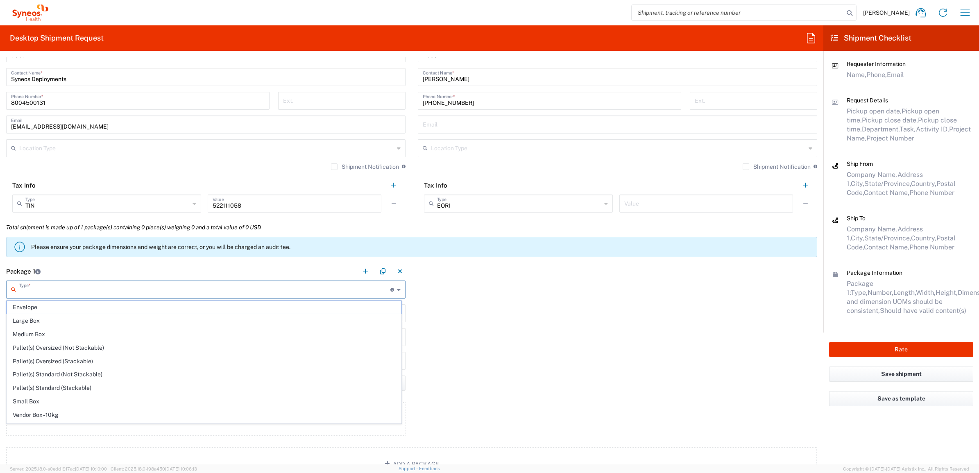
click at [45, 287] on input "text" at bounding box center [204, 289] width 371 height 14
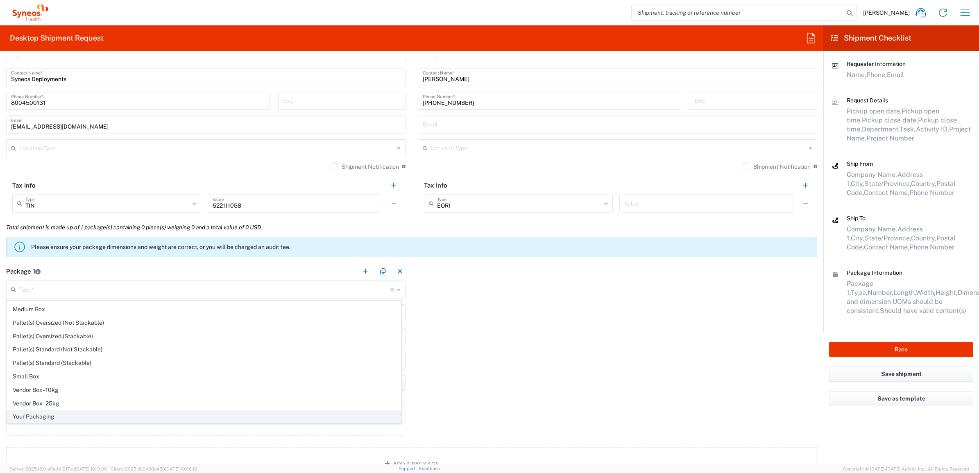
click at [50, 413] on span "Your Packaging" at bounding box center [204, 416] width 394 height 13
type input "Your Packaging"
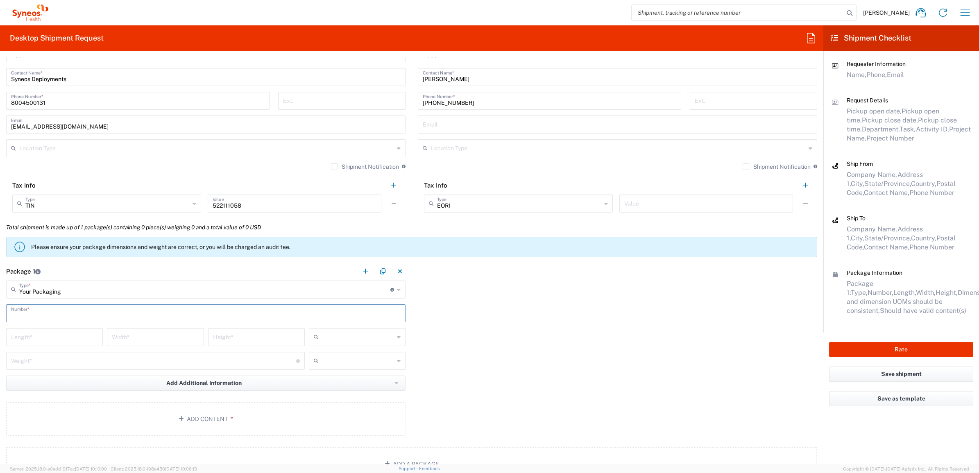
click at [57, 314] on input "text" at bounding box center [205, 312] width 389 height 14
type input "1"
click at [54, 342] on input "number" at bounding box center [54, 336] width 87 height 14
type input "28"
type input "18"
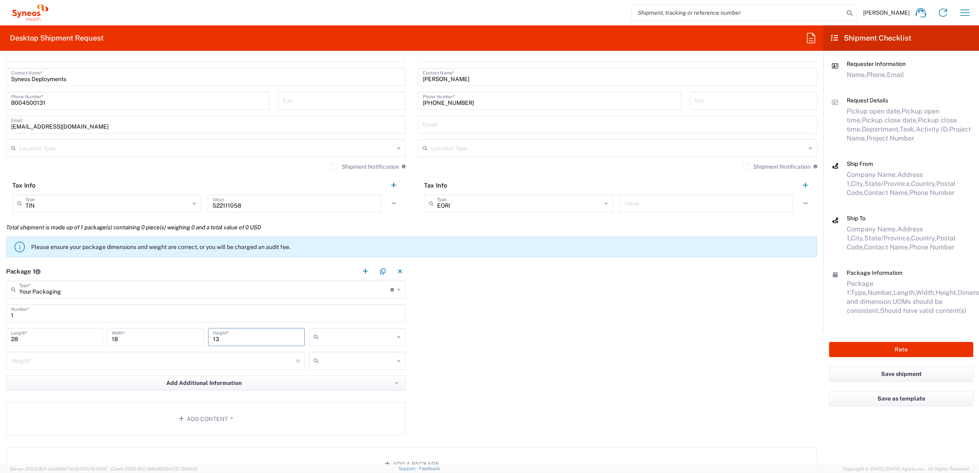
type input "13"
click at [345, 338] on input "text" at bounding box center [358, 336] width 72 height 13
click at [329, 380] on span "in" at bounding box center [354, 381] width 94 height 13
type input "in"
click at [216, 361] on input "number" at bounding box center [153, 360] width 285 height 14
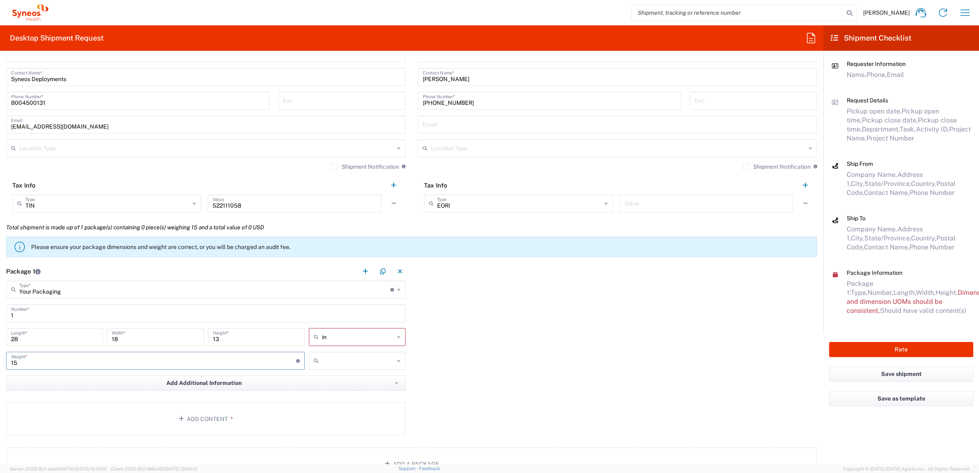
type input "15"
click at [344, 361] on input "text" at bounding box center [358, 360] width 72 height 13
click at [328, 394] on span "lbs" at bounding box center [354, 392] width 94 height 13
type input "lbs"
click at [257, 431] on button "Add Content *" at bounding box center [205, 419] width 399 height 34
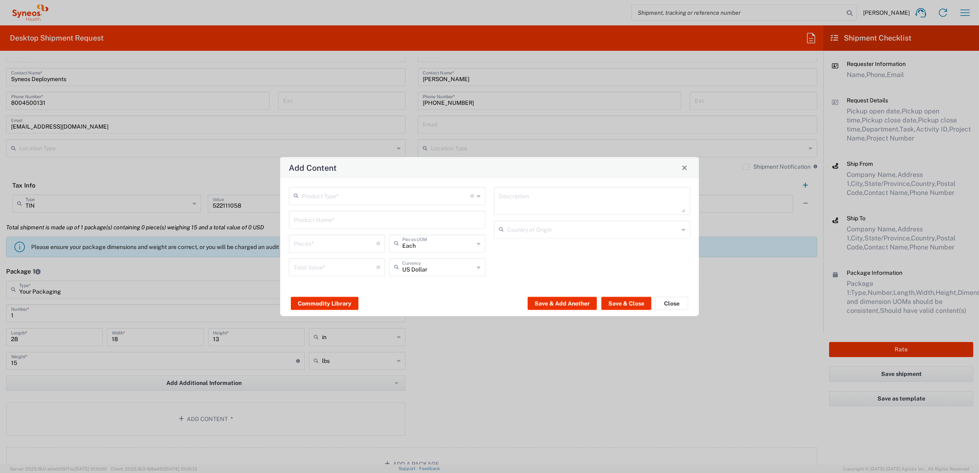
click at [335, 194] on input "text" at bounding box center [386, 195] width 168 height 14
click at [341, 228] on span "General Commodity" at bounding box center [386, 227] width 194 height 13
type input "General Commodity"
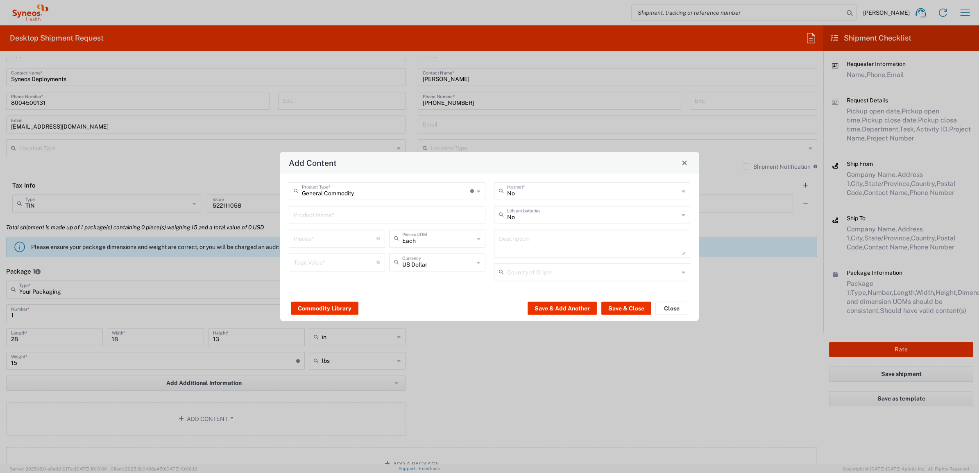
click at [321, 212] on input "text" at bounding box center [387, 214] width 187 height 14
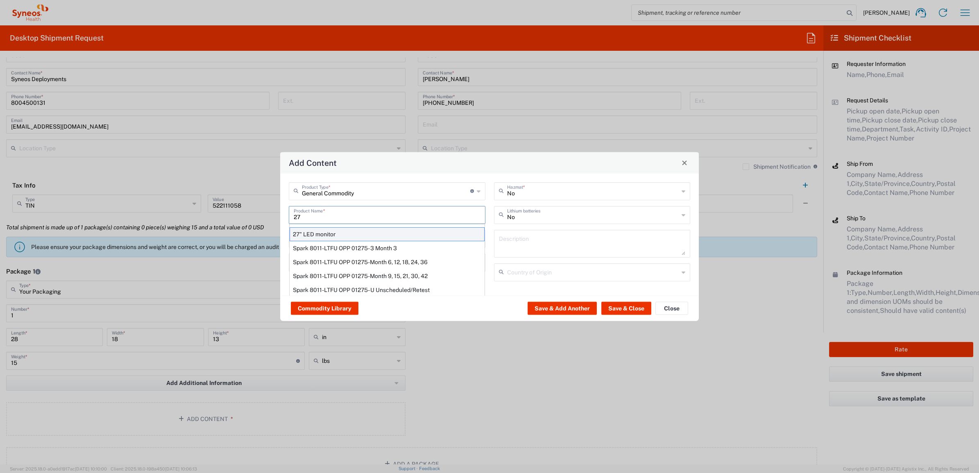
click at [320, 230] on div "27" LED monitor" at bounding box center [386, 234] width 195 height 14
type input "27" LED monitor"
type input "1"
type textarea "27" LED monitor"
type input "[GEOGRAPHIC_DATA]"
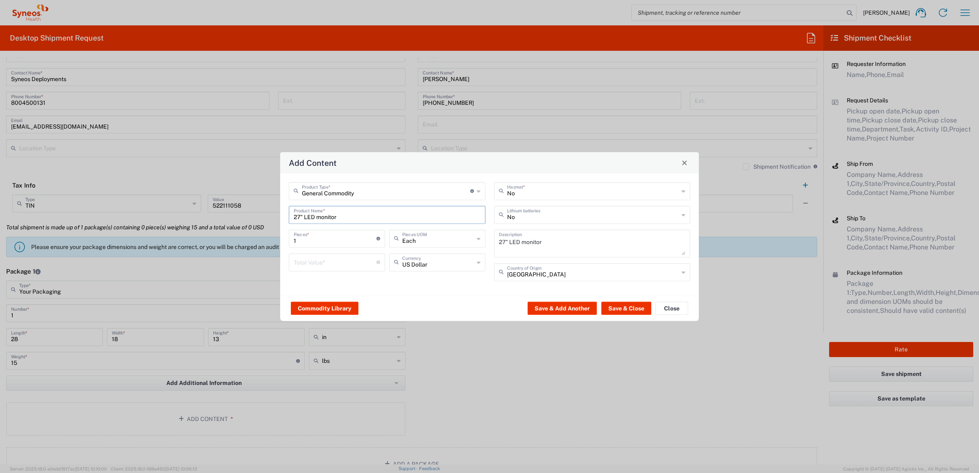
click at [325, 265] on input "number" at bounding box center [335, 261] width 83 height 14
type input "500"
click at [611, 305] on button "Save & Close" at bounding box center [626, 308] width 50 height 13
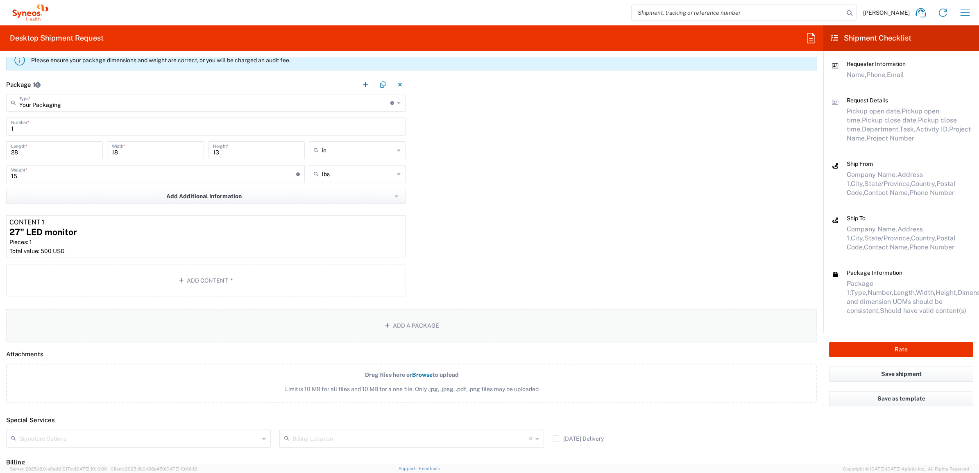
scroll to position [801, 0]
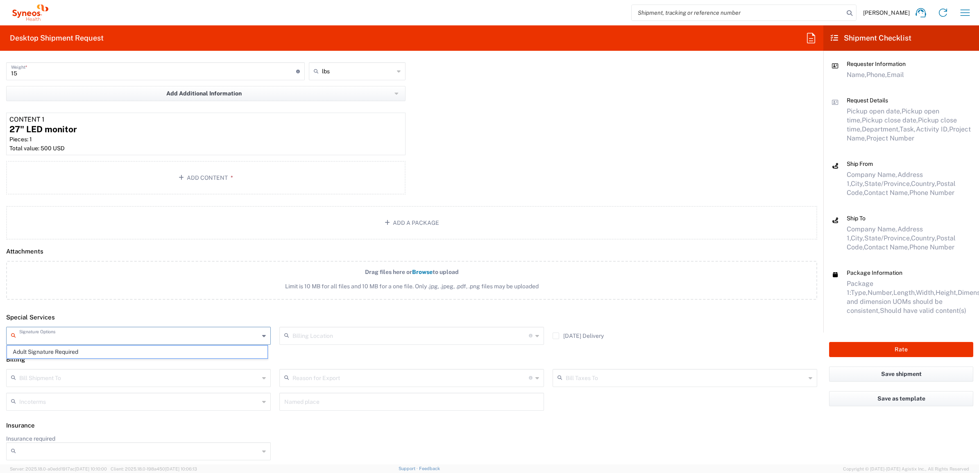
click at [56, 335] on input "text" at bounding box center [139, 335] width 240 height 14
click at [54, 353] on span "Adult Signature Required" at bounding box center [137, 352] width 260 height 13
type input "Adult Signature Required"
click at [418, 174] on div "Package 1 Your Packaging Type * Material used to package goods Envelope Large B…" at bounding box center [411, 85] width 823 height 225
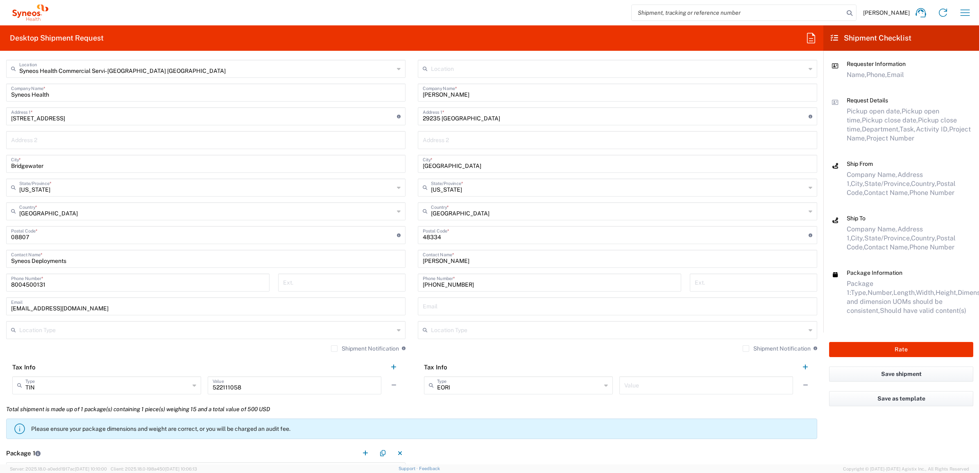
scroll to position [307, 0]
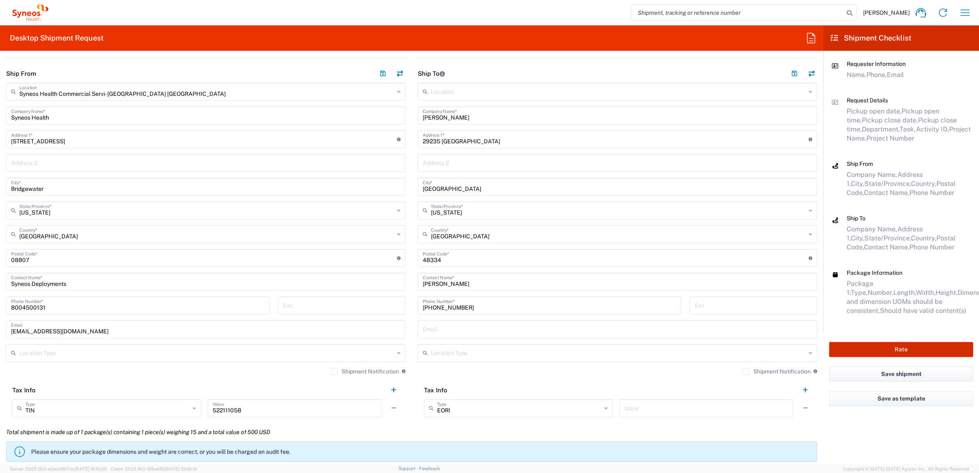
click at [853, 349] on button "Rate" at bounding box center [901, 349] width 144 height 15
type input "7485"
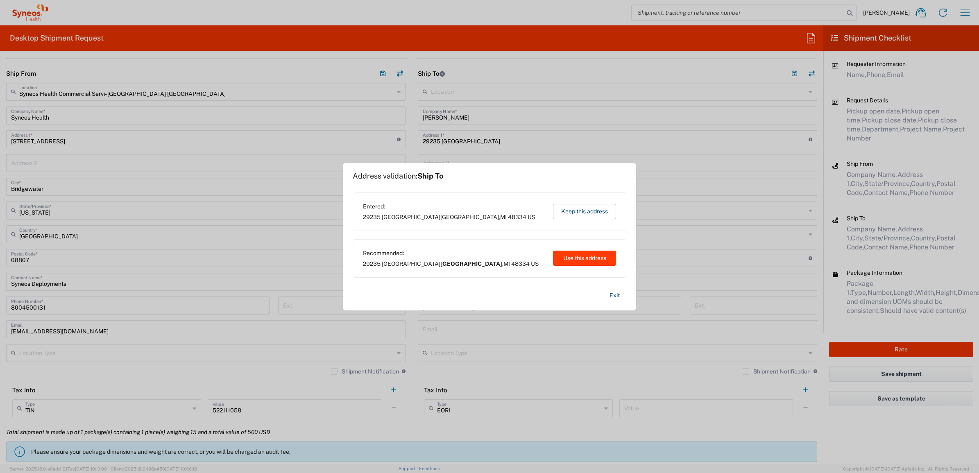
click at [559, 258] on button "Use this address" at bounding box center [584, 258] width 63 height 15
type input "[GEOGRAPHIC_DATA]"
type input "[US_STATE]"
type input "[GEOGRAPHIC_DATA]"
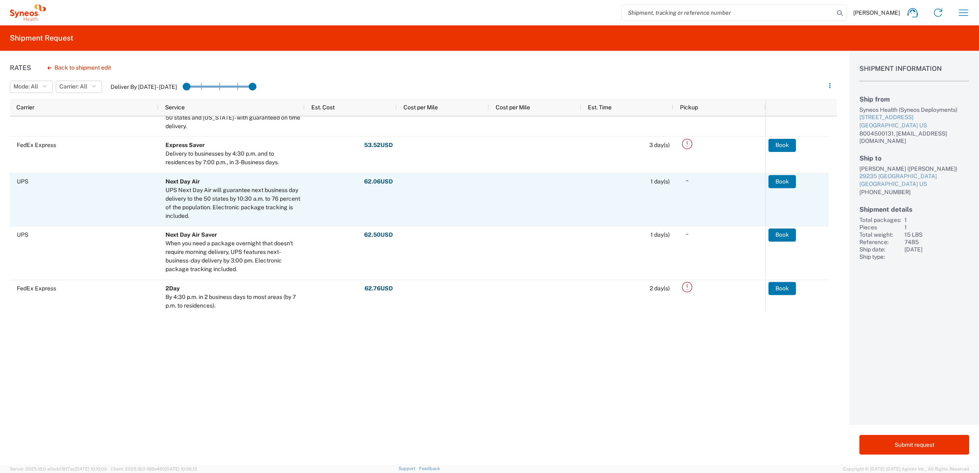
scroll to position [154, 0]
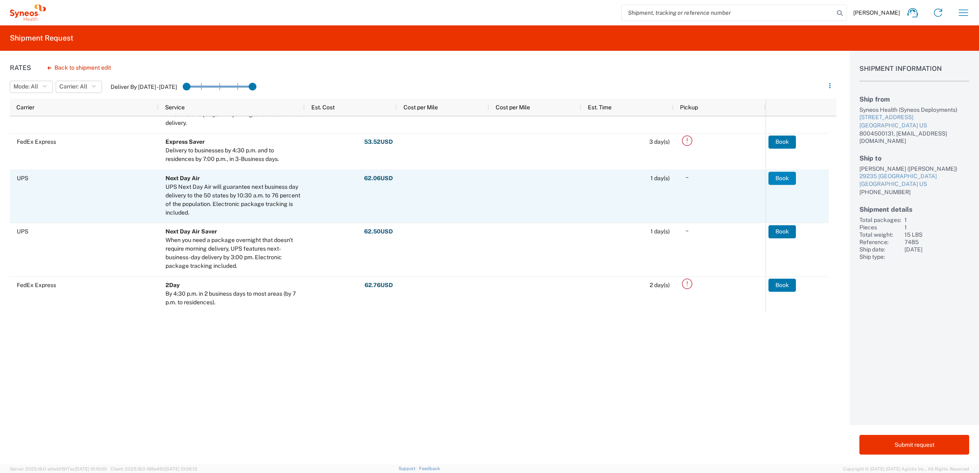
click at [780, 175] on button "Book" at bounding box center [781, 178] width 27 height 13
